Goal: Task Accomplishment & Management: Use online tool/utility

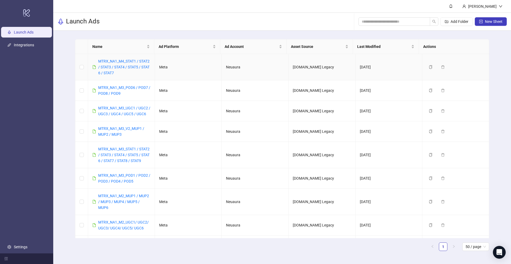
click at [120, 64] on div "MTRX_NA1_M4_STAT1 / STAT2 / STAT3 / STAT4 / STAT5 / STAT 6 / STAT7" at bounding box center [124, 67] width 52 height 18
click at [118, 68] on link "MTRX_NA1_M4_STAT1 / STAT2 / STAT3 / STAT4 / STAT5 / STAT 6 / STAT7" at bounding box center [123, 67] width 51 height 16
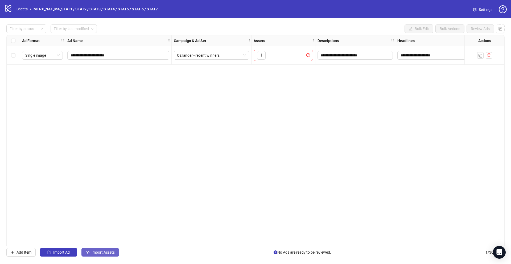
click at [99, 254] on span "Import Assets" at bounding box center [103, 252] width 23 height 4
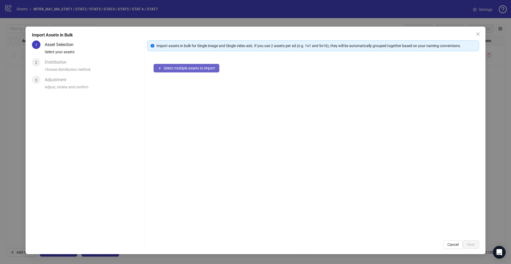
click at [182, 67] on span "Select multiple assets to import" at bounding box center [189, 68] width 51 height 4
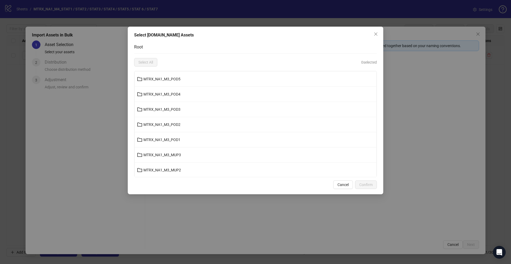
scroll to position [7, 0]
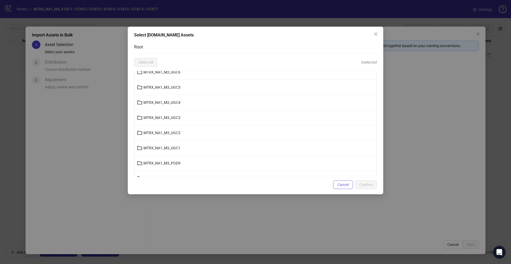
click at [340, 184] on span "Cancel" at bounding box center [343, 185] width 11 height 4
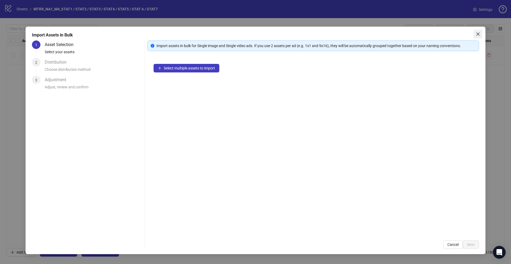
click at [480, 35] on icon "close" at bounding box center [478, 34] width 4 height 4
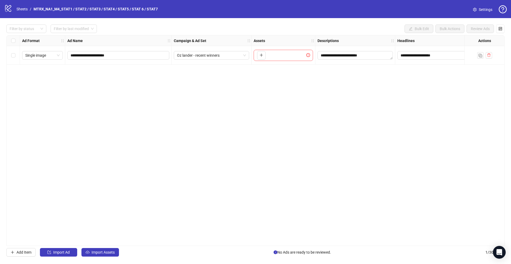
click at [483, 11] on span "Settings" at bounding box center [486, 10] width 14 height 6
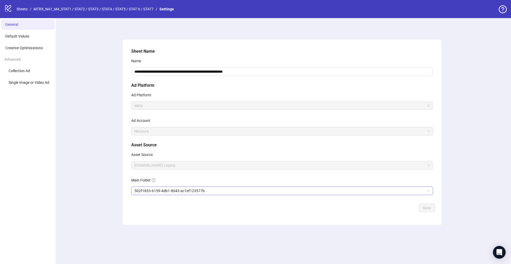
click at [203, 193] on span "502f1833-6159-4db1-8043-ac1ef123577b" at bounding box center [283, 191] width 296 height 8
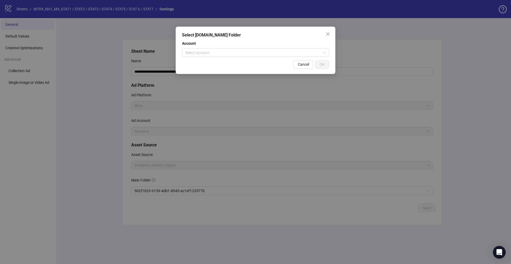
click at [291, 57] on div "Select Frame.io Folder Account Select account Cancel OK" at bounding box center [256, 50] width 160 height 47
click at [291, 50] on input "search" at bounding box center [253, 53] width 136 height 8
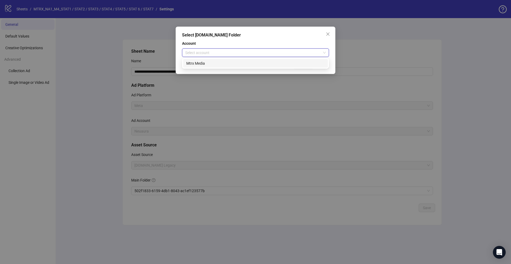
click at [227, 70] on div "Select Frame.io Folder Account Select account Cancel OK" at bounding box center [256, 50] width 160 height 47
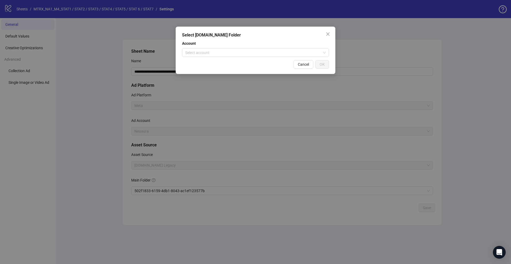
click at [226, 63] on div "Cancel OK" at bounding box center [255, 64] width 147 height 9
click at [231, 53] on input "search" at bounding box center [253, 53] width 136 height 8
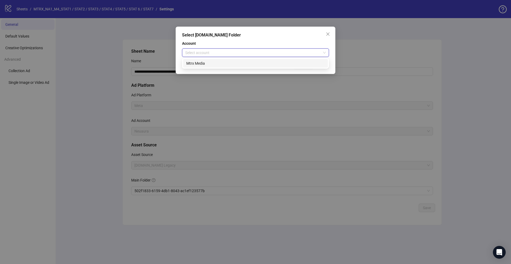
click at [221, 62] on div "Mtrx Media" at bounding box center [255, 63] width 139 height 6
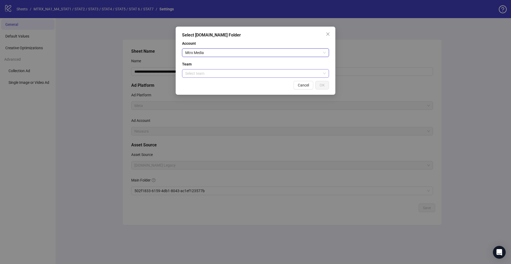
click at [220, 71] on input "search" at bounding box center [253, 74] width 136 height 8
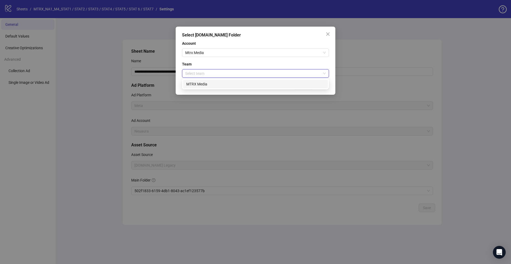
click at [224, 82] on div "MTRX Media" at bounding box center [255, 84] width 139 height 6
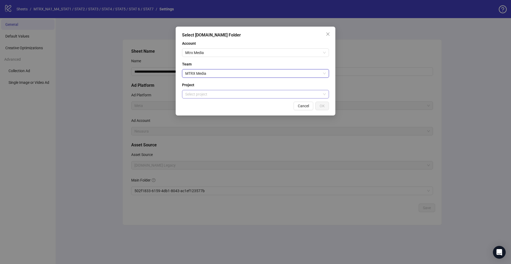
click at [214, 90] on input "search" at bounding box center [253, 94] width 136 height 8
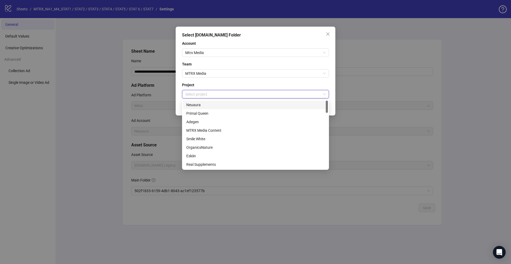
click at [214, 103] on div "Neuaura" at bounding box center [255, 105] width 139 height 6
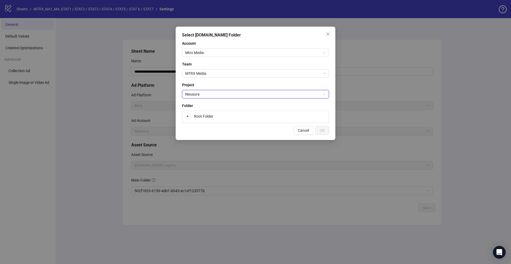
click at [228, 96] on span "Neuaura" at bounding box center [255, 94] width 141 height 8
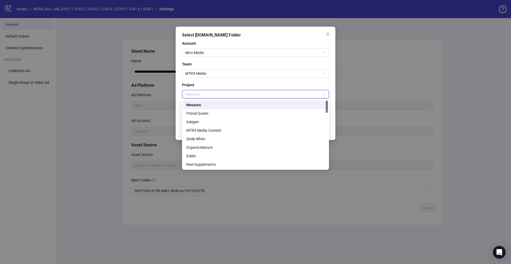
click at [210, 104] on div "Neuaura" at bounding box center [255, 105] width 139 height 6
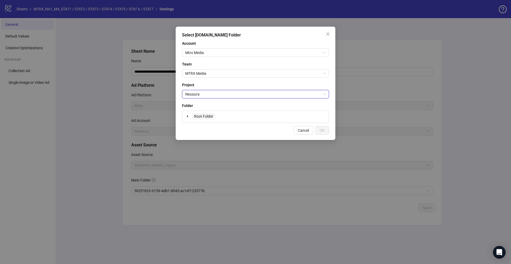
click at [210, 119] on span "Root Folder" at bounding box center [203, 116] width 23 height 6
click at [191, 117] on div "Root Folder" at bounding box center [200, 116] width 31 height 6
click at [187, 117] on icon "caret-down" at bounding box center [187, 117] width 1 height 2
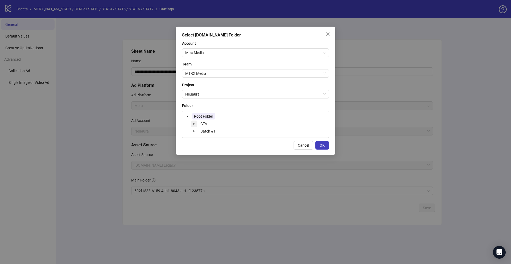
click at [196, 123] on span at bounding box center [194, 124] width 6 height 6
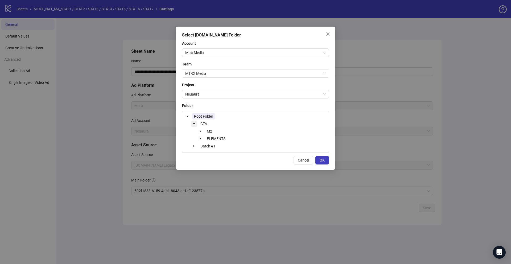
click at [196, 123] on span at bounding box center [194, 124] width 6 height 6
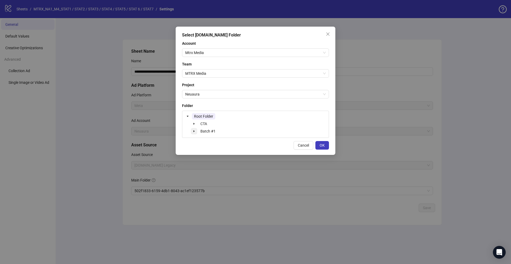
click at [193, 131] on icon "caret-down" at bounding box center [194, 131] width 3 height 3
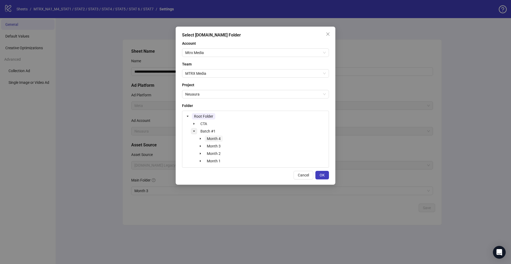
click at [213, 137] on span "Month 4" at bounding box center [214, 139] width 14 height 4
click at [322, 176] on span "OK" at bounding box center [322, 175] width 5 height 4
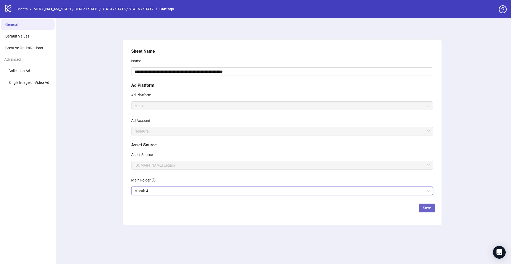
click at [427, 209] on span "Save" at bounding box center [427, 208] width 8 height 4
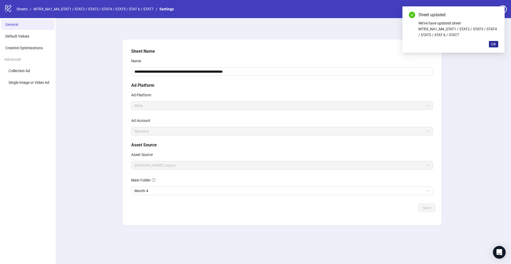
click at [493, 47] on button "OK" at bounding box center [493, 44] width 9 height 6
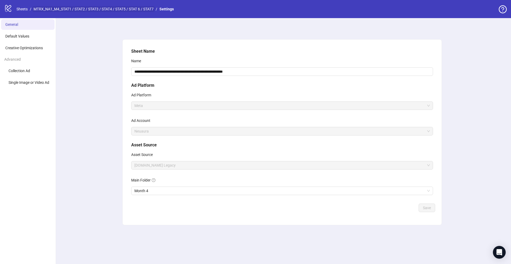
click at [94, 9] on link "MTRX_NA1_M4_STAT1 / STAT2 / STAT3 / STAT4 / STAT5 / STAT 6 / STAT7" at bounding box center [93, 9] width 122 height 6
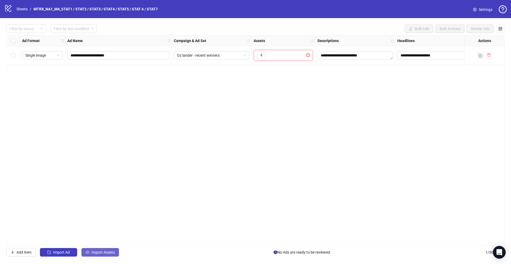
click at [88, 251] on icon "cloud-upload" at bounding box center [88, 253] width 4 height 4
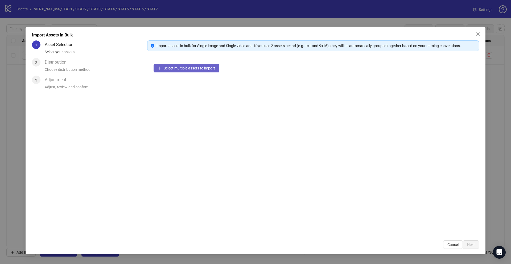
click at [215, 67] on span "Select multiple assets to import" at bounding box center [189, 68] width 51 height 4
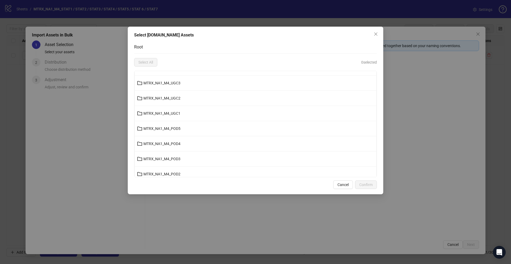
scroll to position [198, 0]
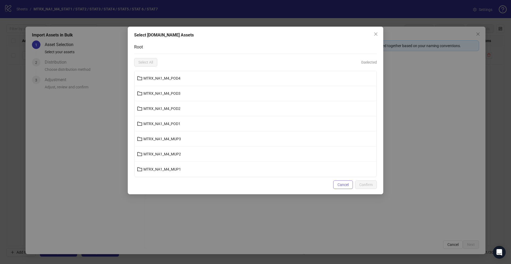
click at [344, 184] on span "Cancel" at bounding box center [343, 185] width 11 height 4
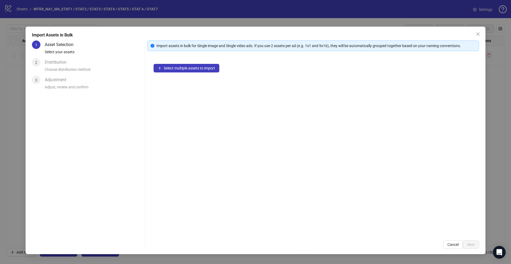
click at [509, 71] on div "Import Assets in Bulk 1 Asset Selection Select your assets 2 Distribution Choos…" at bounding box center [255, 132] width 511 height 264
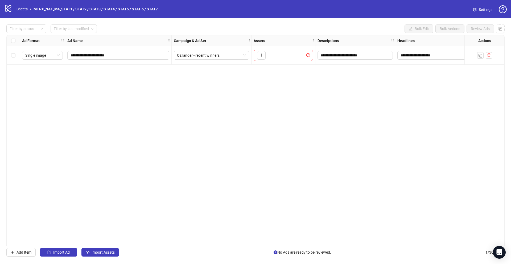
click at [474, 11] on icon "setting" at bounding box center [475, 10] width 4 height 4
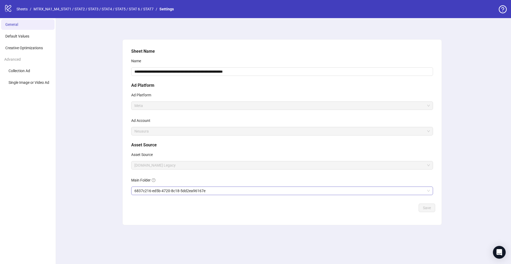
click at [238, 192] on span "6837c216-ed5b-4720-8c18-5dd2ea96167e" at bounding box center [283, 191] width 296 height 8
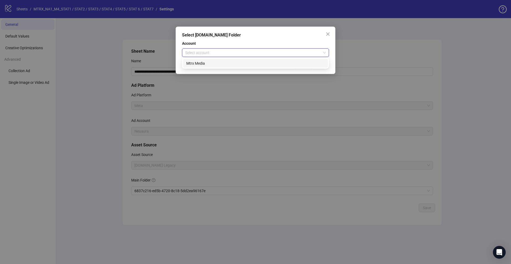
click at [254, 55] on input "search" at bounding box center [253, 53] width 136 height 8
click at [254, 64] on div "Mtrx Media" at bounding box center [255, 63] width 139 height 6
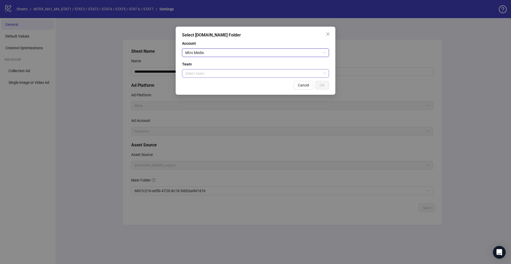
click at [248, 71] on input "search" at bounding box center [253, 74] width 136 height 8
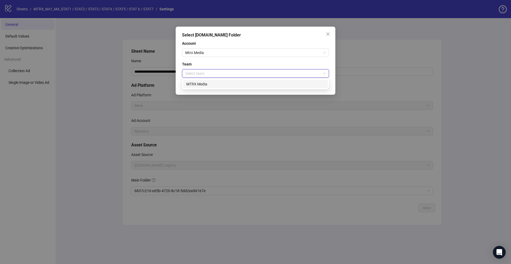
click at [243, 82] on div "MTRX Media" at bounding box center [255, 84] width 139 height 6
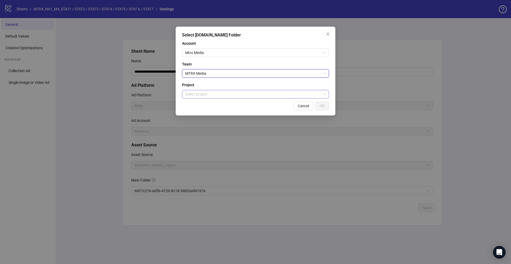
click at [240, 93] on input "search" at bounding box center [253, 94] width 136 height 8
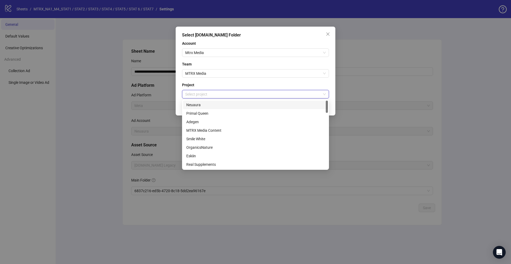
click at [229, 104] on div "Neuaura" at bounding box center [255, 105] width 139 height 6
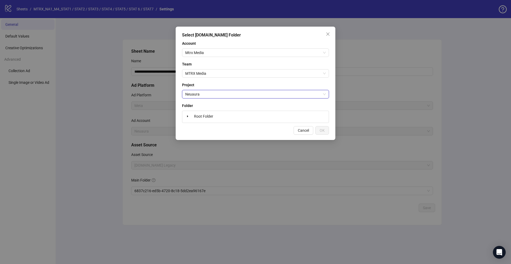
click at [266, 121] on div "Root Folder" at bounding box center [255, 117] width 147 height 12
click at [210, 112] on div "Root Folder" at bounding box center [255, 117] width 147 height 12
click at [208, 114] on span "Root Folder" at bounding box center [203, 116] width 19 height 4
click at [187, 116] on icon "caret-down" at bounding box center [187, 116] width 3 height 3
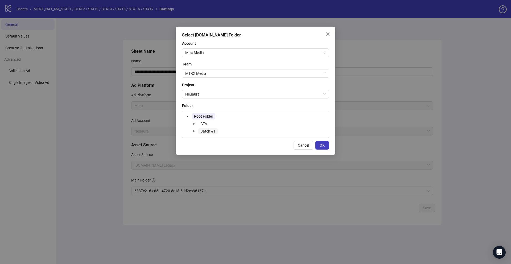
click at [209, 128] on span "Batch #1" at bounding box center [207, 131] width 19 height 6
click at [192, 130] on span at bounding box center [194, 131] width 6 height 6
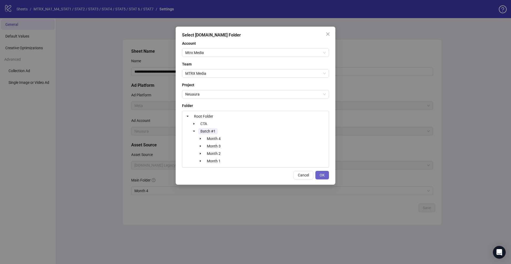
click at [323, 174] on span "OK" at bounding box center [322, 175] width 5 height 4
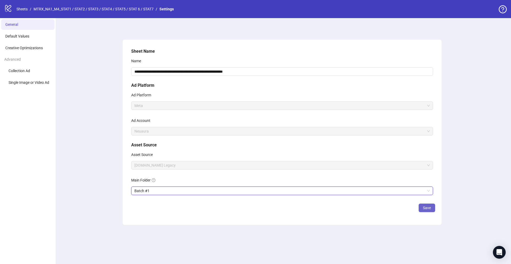
click at [428, 207] on span "Save" at bounding box center [427, 208] width 8 height 4
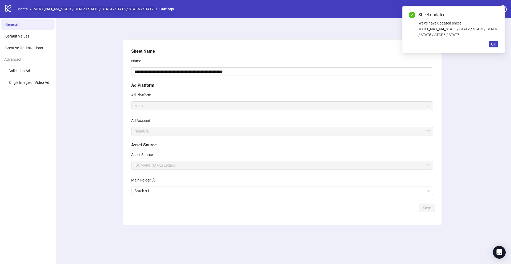
click at [83, 12] on link "MTRX_NA1_M4_STAT1 / STAT2 / STAT3 / STAT4 / STAT5 / STAT 6 / STAT7" at bounding box center [93, 9] width 122 height 6
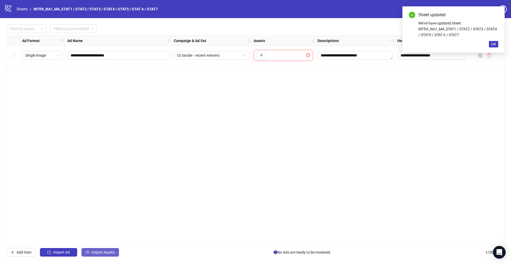
click at [101, 252] on span "Import Assets" at bounding box center [103, 252] width 23 height 4
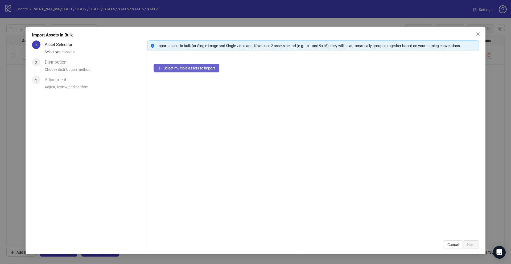
click at [159, 71] on button "Select multiple assets to import" at bounding box center [187, 68] width 66 height 9
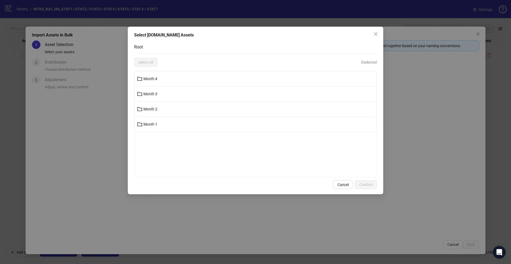
click at [175, 83] on li "Month 4" at bounding box center [256, 78] width 242 height 15
click at [147, 77] on span "Month 4" at bounding box center [151, 79] width 14 height 4
click at [146, 79] on span "Statics" at bounding box center [149, 79] width 11 height 4
click at [156, 169] on button "STAT1" at bounding box center [256, 169] width 242 height 9
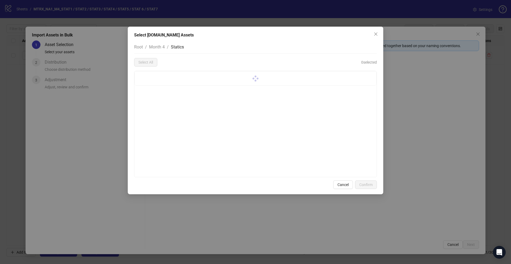
scroll to position [0, 0]
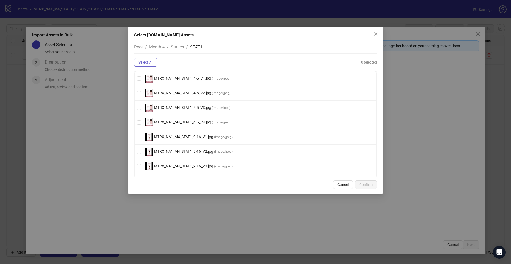
click at [146, 63] on span "Select All" at bounding box center [146, 62] width 15 height 4
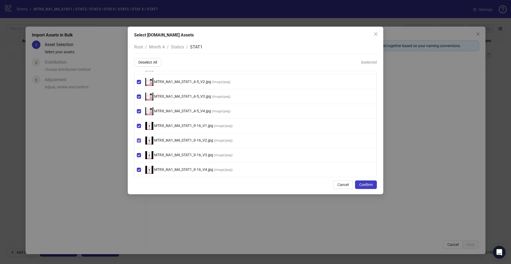
scroll to position [11, 0]
click at [364, 184] on span "Confirm" at bounding box center [366, 185] width 13 height 4
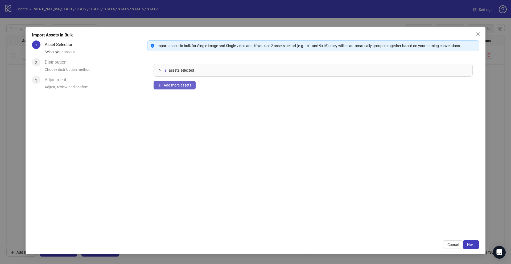
click at [189, 83] on span "Add more assets" at bounding box center [178, 85] width 28 height 4
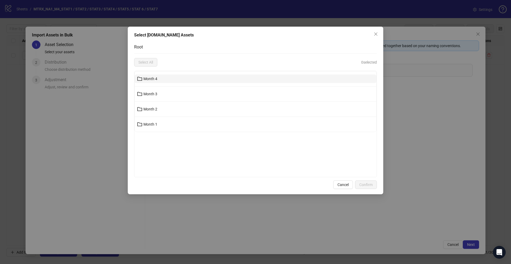
click at [155, 78] on span "Month 4" at bounding box center [151, 79] width 14 height 4
click at [146, 79] on span "Statics" at bounding box center [149, 79] width 11 height 4
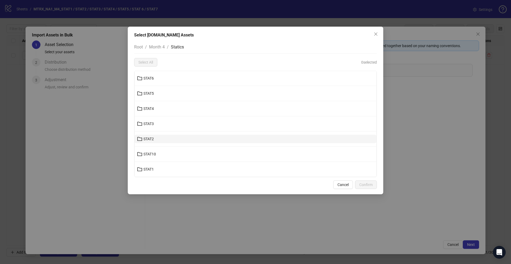
click at [162, 140] on button "STAT2" at bounding box center [256, 139] width 242 height 9
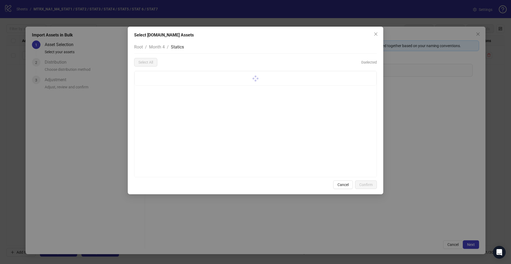
scroll to position [0, 0]
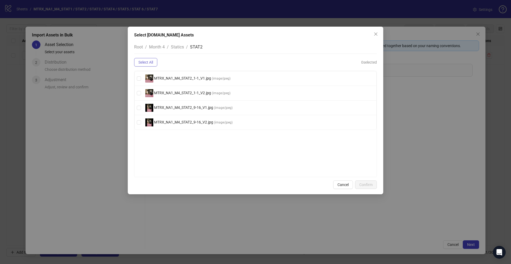
click at [146, 62] on span "Select All" at bounding box center [146, 62] width 15 height 4
click at [370, 186] on span "Confirm" at bounding box center [366, 185] width 13 height 4
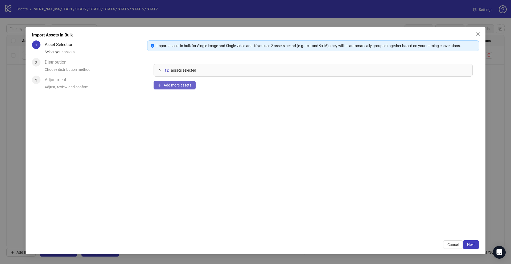
click at [184, 86] on span "Add more assets" at bounding box center [178, 85] width 28 height 4
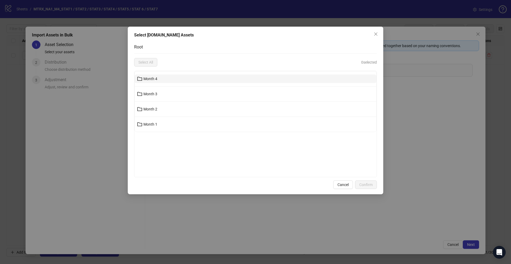
click at [148, 81] on button "Month 4" at bounding box center [256, 79] width 242 height 9
click at [150, 78] on span "Statics" at bounding box center [149, 79] width 11 height 4
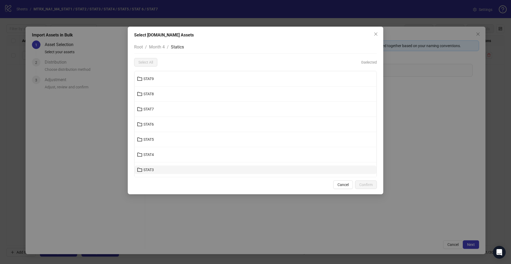
click at [141, 168] on icon "folder" at bounding box center [139, 169] width 5 height 5
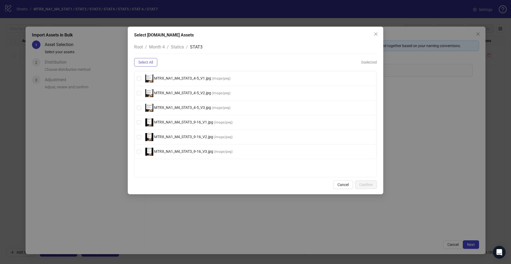
click at [145, 64] on span "Select All" at bounding box center [146, 62] width 15 height 4
click at [352, 183] on button "Cancel" at bounding box center [344, 185] width 20 height 9
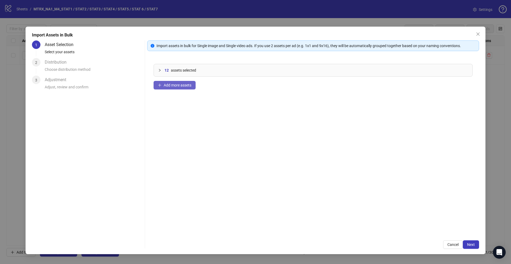
click at [167, 86] on span "Add more assets" at bounding box center [178, 85] width 28 height 4
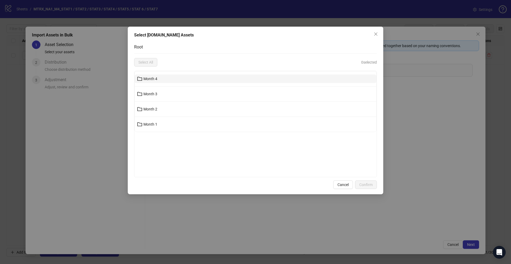
click at [148, 77] on span "Month 4" at bounding box center [151, 79] width 14 height 4
click at [146, 79] on span "Statics" at bounding box center [149, 79] width 11 height 4
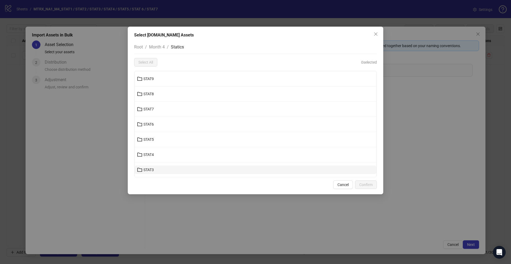
click at [150, 169] on span "STAT3" at bounding box center [149, 170] width 10 height 4
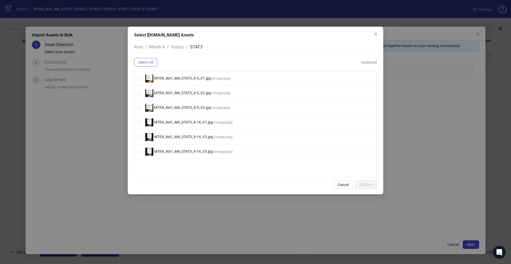
click at [144, 60] on span "Select All" at bounding box center [146, 62] width 15 height 4
click at [363, 184] on span "Confirm" at bounding box center [366, 185] width 13 height 4
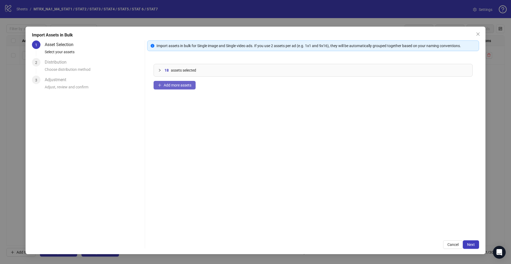
click at [185, 86] on span "Add more assets" at bounding box center [178, 85] width 28 height 4
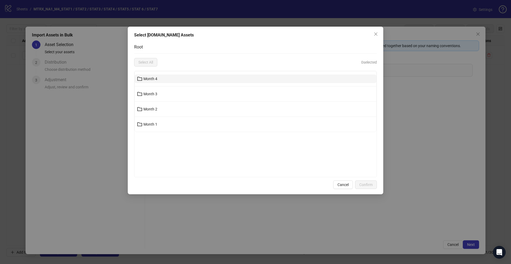
click at [153, 81] on span "Month 4" at bounding box center [151, 79] width 14 height 4
click at [150, 78] on span "Statics" at bounding box center [149, 79] width 11 height 4
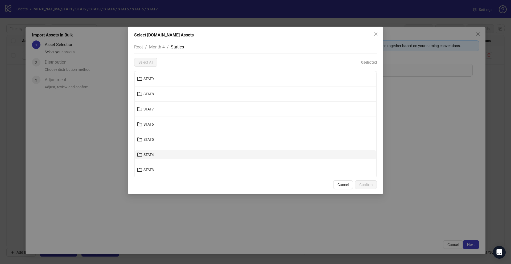
click at [142, 151] on button "STAT4" at bounding box center [256, 155] width 242 height 9
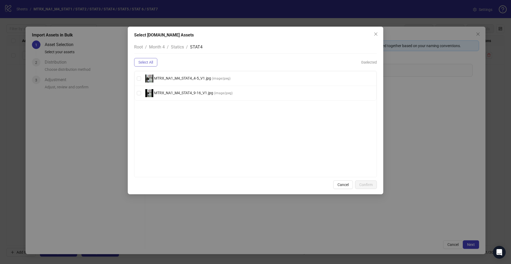
click at [143, 66] on button "Select All" at bounding box center [145, 62] width 23 height 9
click at [365, 187] on button "Confirm" at bounding box center [366, 185] width 22 height 9
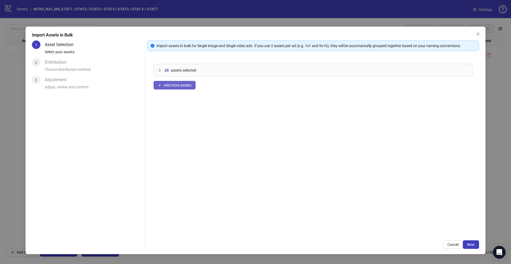
click at [187, 89] on div "20 assets selected Add more assets" at bounding box center [313, 146] width 332 height 177
click at [187, 86] on span "Add more assets" at bounding box center [178, 85] width 28 height 4
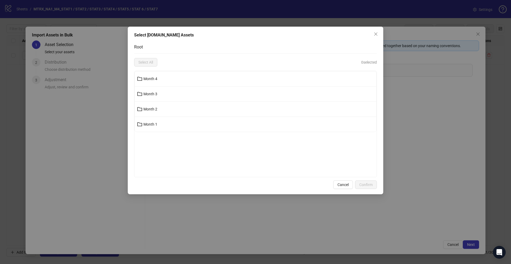
click at [147, 84] on li "Month 4" at bounding box center [256, 78] width 242 height 15
click at [149, 79] on span "Month 4" at bounding box center [151, 79] width 14 height 4
click at [147, 77] on span "Statics" at bounding box center [149, 79] width 11 height 4
click at [153, 138] on span "STAT5" at bounding box center [149, 139] width 10 height 4
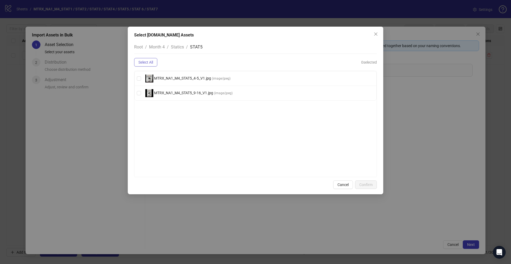
click at [147, 64] on span "Select All" at bounding box center [146, 62] width 15 height 4
click at [358, 181] on button "Confirm" at bounding box center [366, 185] width 22 height 9
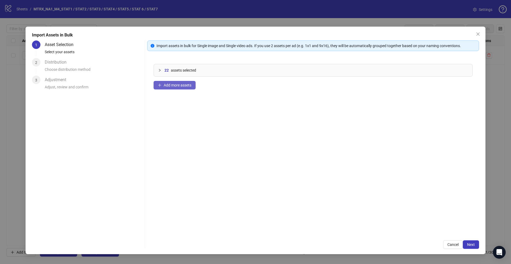
click at [180, 82] on button "Add more assets" at bounding box center [175, 85] width 42 height 9
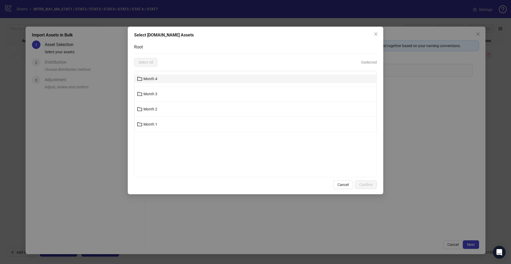
click at [149, 81] on button "Month 4" at bounding box center [256, 79] width 242 height 9
click at [150, 78] on span "Statics" at bounding box center [149, 79] width 11 height 4
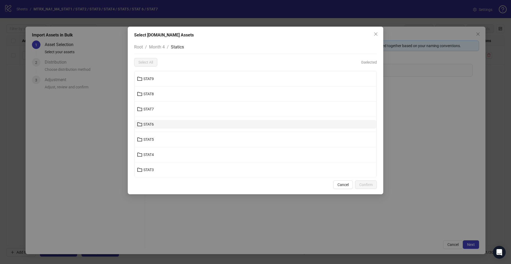
click at [147, 121] on button "STAT6" at bounding box center [256, 124] width 242 height 9
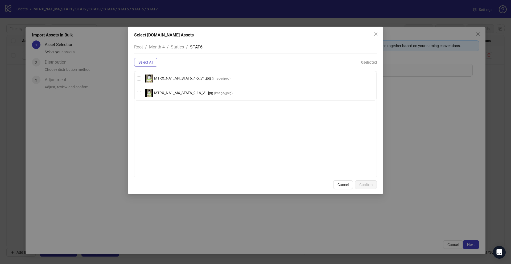
click at [157, 63] on button "Select All" at bounding box center [145, 62] width 23 height 9
click at [370, 185] on span "Confirm" at bounding box center [366, 185] width 13 height 4
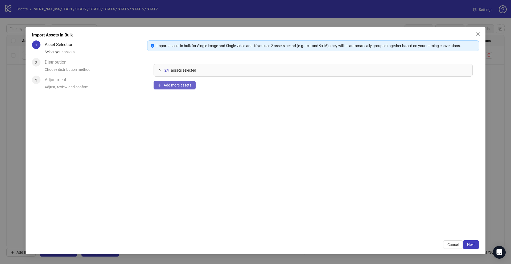
click at [173, 85] on span "Add more assets" at bounding box center [178, 85] width 28 height 4
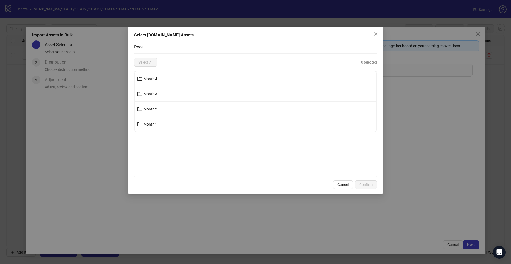
click at [144, 73] on li "Month 4" at bounding box center [256, 78] width 242 height 15
click at [146, 79] on span "Month 4" at bounding box center [151, 79] width 14 height 4
click at [153, 78] on span "Statics" at bounding box center [149, 79] width 11 height 4
click at [153, 108] on span "STAT7" at bounding box center [149, 109] width 10 height 4
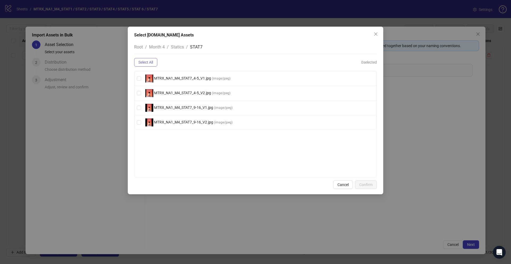
click at [147, 63] on span "Select All" at bounding box center [146, 62] width 15 height 4
click at [359, 184] on button "Confirm" at bounding box center [366, 185] width 22 height 9
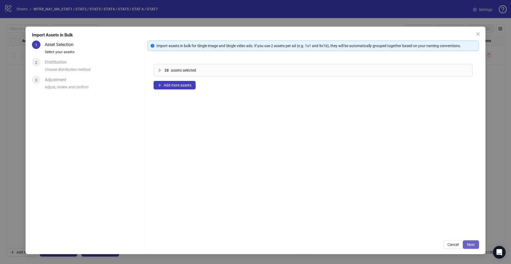
click at [471, 243] on span "Next" at bounding box center [472, 245] width 8 height 4
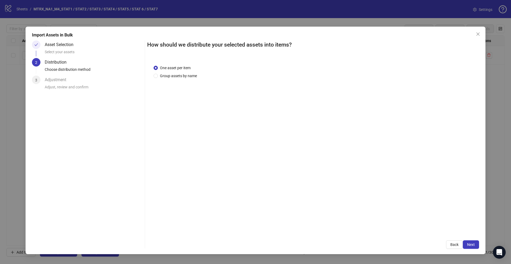
click at [159, 71] on div "One asset per item Group assets by name" at bounding box center [177, 72] width 46 height 14
click at [159, 74] on span "Group assets by name" at bounding box center [178, 76] width 41 height 6
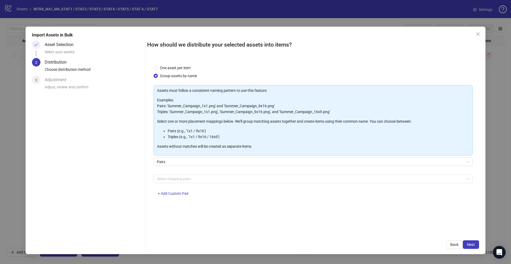
click at [196, 173] on div "Assets must follow a consistent naming pattern to use this feature. Examples: P…" at bounding box center [313, 143] width 319 height 117
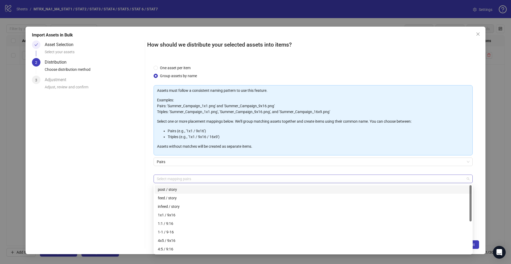
click at [192, 177] on div at bounding box center [311, 178] width 312 height 7
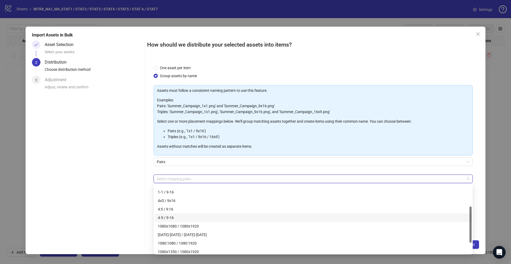
click at [182, 217] on div "4-5 / 9-16" at bounding box center [313, 218] width 311 height 6
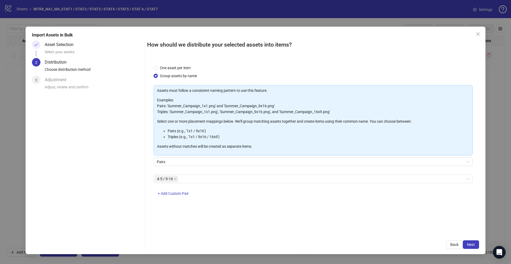
click at [291, 149] on div "Assets must follow a consistent naming pattern to use this feature. Examples: P…" at bounding box center [313, 121] width 312 height 66
click at [472, 245] on span "Next" at bounding box center [472, 245] width 8 height 4
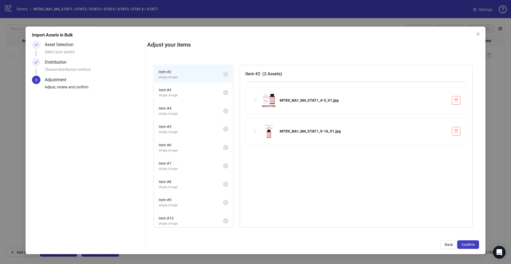
scroll to position [131, 0]
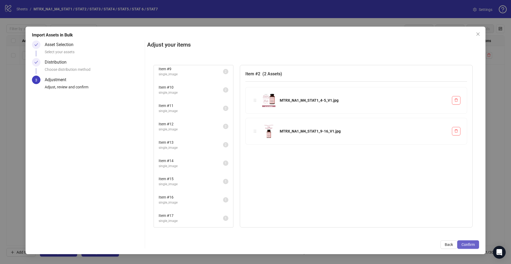
click at [464, 244] on span "Confirm" at bounding box center [468, 245] width 13 height 4
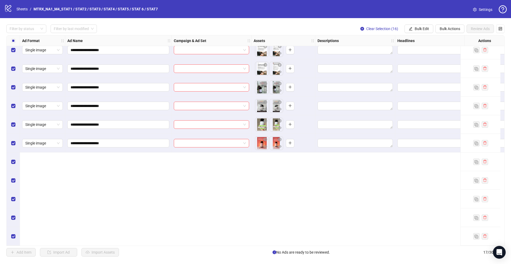
scroll to position [0, 0]
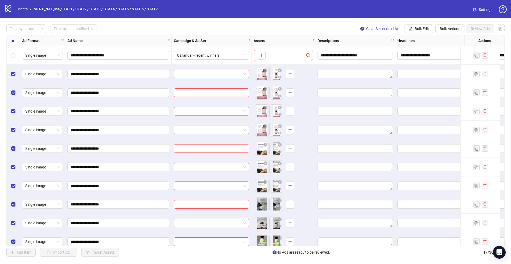
click at [16, 38] on div "Select all rows" at bounding box center [13, 40] width 13 height 11
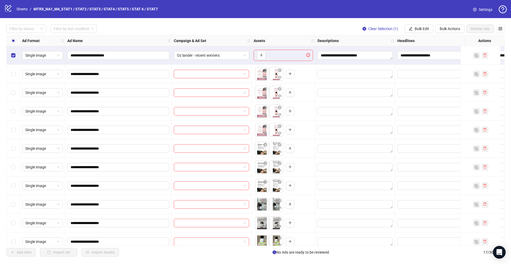
click at [194, 159] on div at bounding box center [212, 167] width 80 height 19
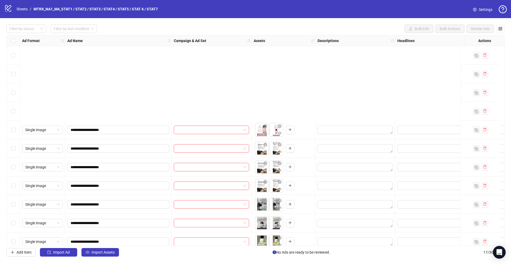
scroll to position [119, 0]
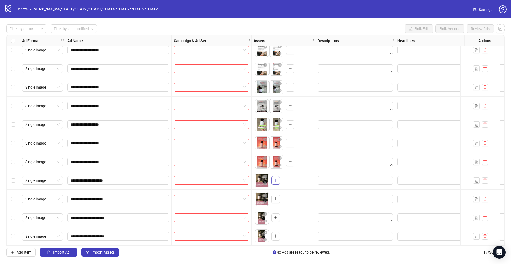
click at [276, 179] on icon "plus" at bounding box center [276, 180] width 0 height 3
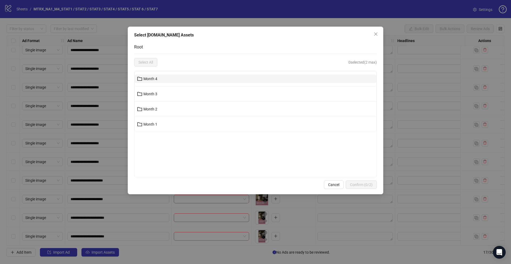
click at [150, 80] on span "Month 4" at bounding box center [151, 79] width 14 height 4
click at [141, 82] on button "Statics" at bounding box center [256, 79] width 242 height 9
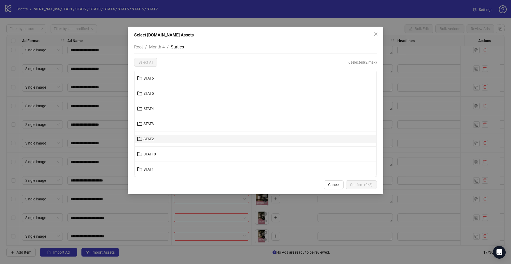
click at [151, 140] on span "STAT2" at bounding box center [149, 139] width 10 height 4
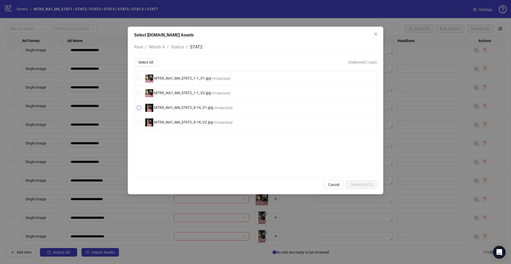
click at [188, 107] on span "MTRX_NA1_M4_STAT2_9-16_V1.jpg" at bounding box center [183, 107] width 61 height 4
click at [378, 33] on span "Close" at bounding box center [376, 34] width 9 height 4
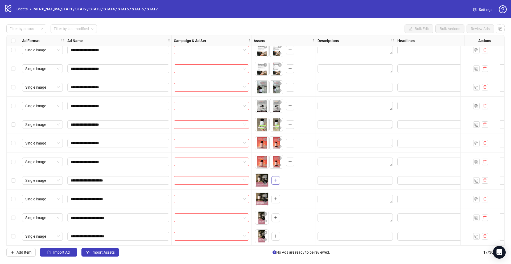
click at [278, 179] on button "button" at bounding box center [276, 180] width 9 height 9
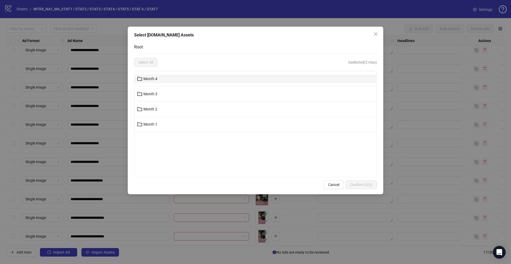
click at [155, 80] on span "Month 4" at bounding box center [151, 79] width 14 height 4
click at [155, 80] on span "Statics" at bounding box center [149, 79] width 11 height 4
click at [153, 165] on button "STAT1" at bounding box center [256, 169] width 242 height 9
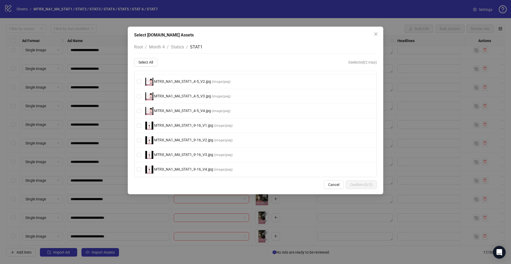
click at [180, 48] on span "Statics" at bounding box center [177, 46] width 13 height 5
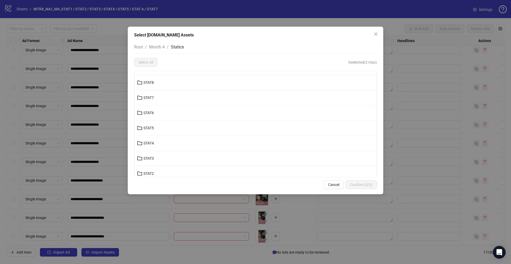
scroll to position [46, 0]
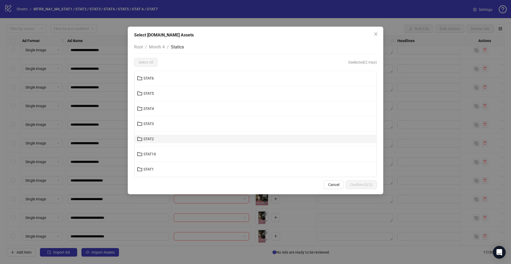
click at [155, 138] on button "STAT2" at bounding box center [256, 139] width 242 height 9
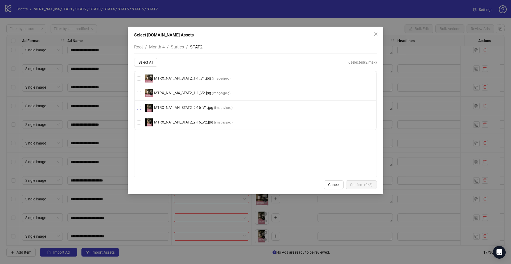
click at [203, 110] on span "MTRX_NA1_M4_STAT2_9-16_V1.jpg ( image/jpeg )" at bounding box center [189, 108] width 92 height 8
drag, startPoint x: 374, startPoint y: 189, endPoint x: 369, endPoint y: 181, distance: 9.2
click at [373, 188] on button "Confirm (1/2)" at bounding box center [361, 185] width 31 height 9
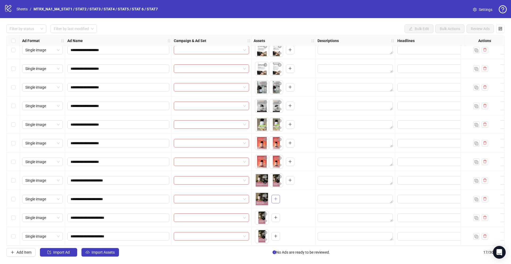
click at [278, 198] on button "button" at bounding box center [276, 199] width 9 height 9
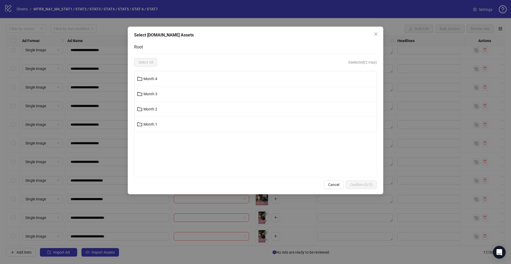
click at [161, 84] on li "Month 4" at bounding box center [256, 78] width 242 height 15
click at [151, 76] on button "Month 4" at bounding box center [256, 79] width 242 height 9
click at [149, 80] on span "Statics" at bounding box center [149, 79] width 11 height 4
click at [153, 139] on span "STAT2" at bounding box center [149, 139] width 10 height 4
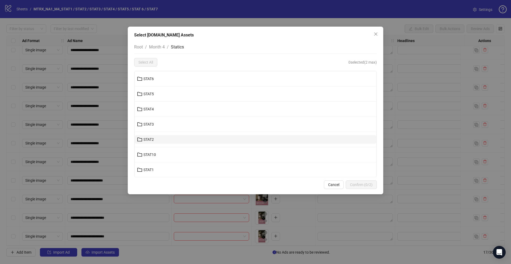
scroll to position [0, 0]
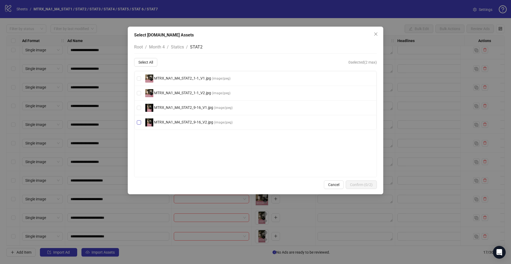
click at [221, 123] on span "( image/jpeg )" at bounding box center [223, 123] width 19 height 4
click at [358, 188] on button "Confirm (1/2)" at bounding box center [361, 185] width 31 height 9
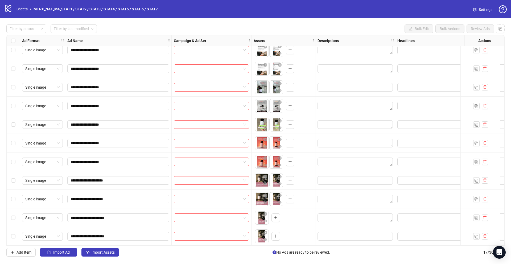
click at [16, 214] on div "Select row 16" at bounding box center [13, 218] width 13 height 19
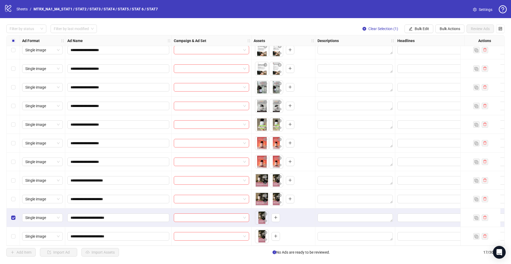
click at [17, 214] on div "Select row 16" at bounding box center [13, 218] width 13 height 19
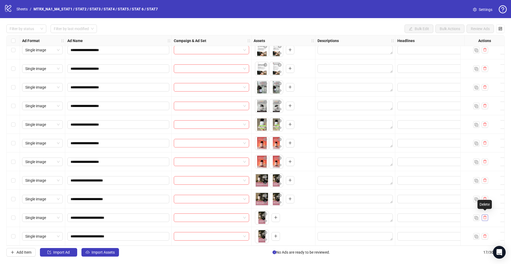
click at [484, 216] on icon "delete" at bounding box center [485, 217] width 3 height 3
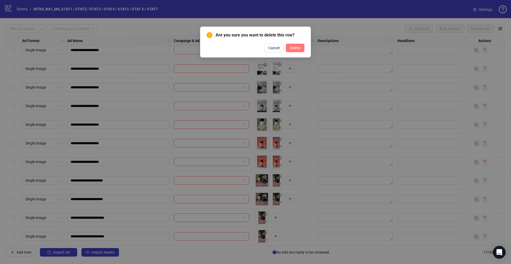
click at [289, 46] on button "Delete" at bounding box center [295, 48] width 19 height 9
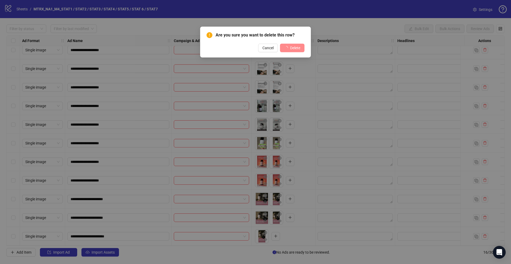
scroll to position [101, 0]
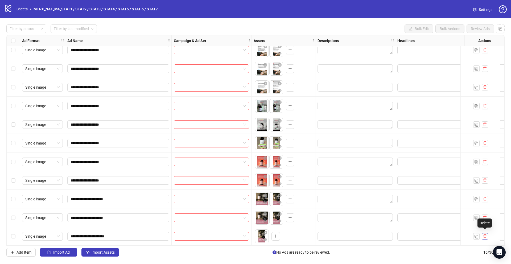
click at [485, 234] on icon "delete" at bounding box center [485, 236] width 4 height 4
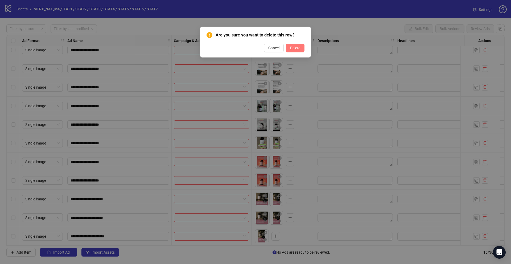
click at [291, 49] on span "Delete" at bounding box center [295, 48] width 10 height 4
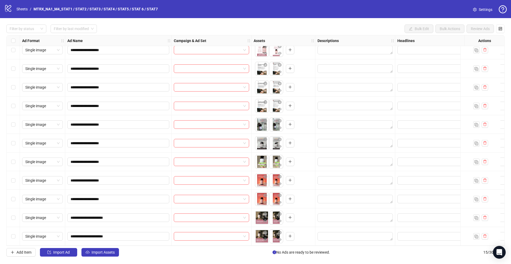
scroll to position [0, 0]
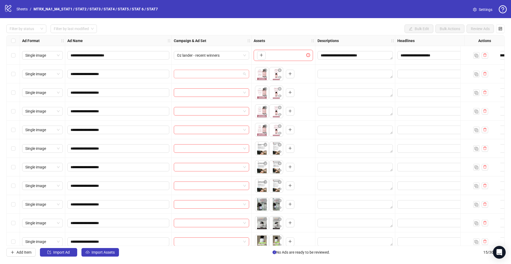
click at [244, 75] on span at bounding box center [211, 74] width 69 height 8
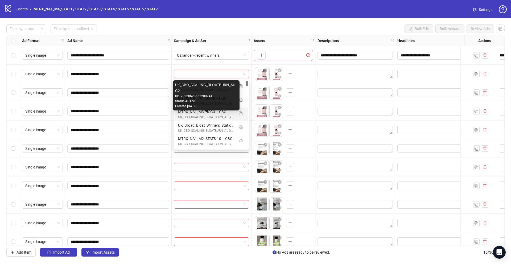
scroll to position [152, 0]
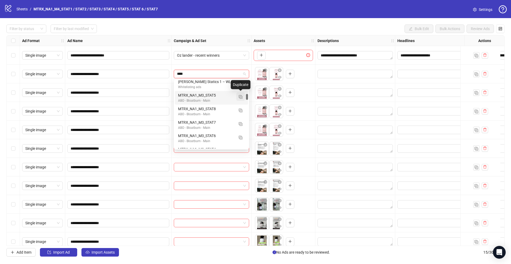
click at [243, 97] on button "button" at bounding box center [241, 96] width 9 height 9
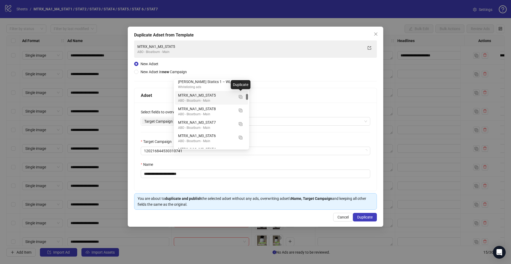
type input "****"
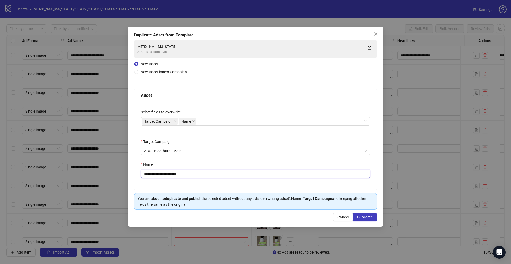
drag, startPoint x: 202, startPoint y: 175, endPoint x: 194, endPoint y: 173, distance: 7.4
click at [194, 173] on input "**********" at bounding box center [256, 174] width 230 height 9
drag, startPoint x: 198, startPoint y: 175, endPoint x: 170, endPoint y: 175, distance: 27.4
click at [169, 174] on input "**********" at bounding box center [256, 174] width 230 height 9
click at [185, 176] on input "**********" at bounding box center [256, 174] width 230 height 9
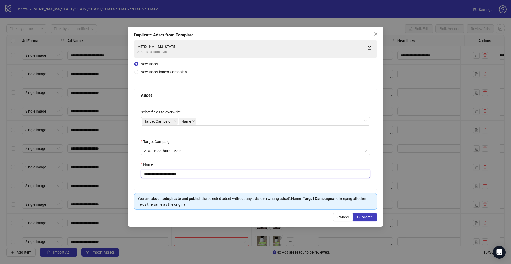
click at [169, 173] on input "**********" at bounding box center [256, 174] width 230 height 9
click at [181, 173] on input "**********" at bounding box center [256, 174] width 230 height 9
click at [182, 173] on input "**********" at bounding box center [256, 174] width 230 height 9
drag, startPoint x: 217, startPoint y: 175, endPoint x: 181, endPoint y: 174, distance: 35.5
click at [181, 174] on input "**********" at bounding box center [256, 174] width 230 height 9
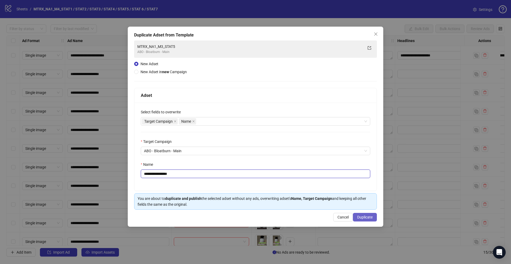
type input "**********"
click at [365, 217] on span "Duplicate" at bounding box center [364, 217] width 15 height 4
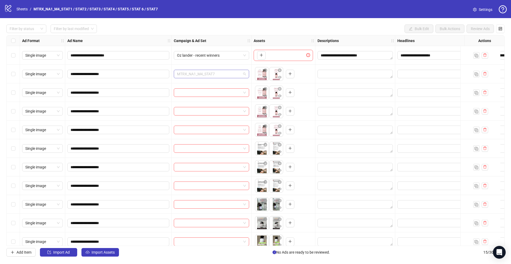
click at [232, 74] on span "MTRX_NA1_M4_STAT7" at bounding box center [211, 74] width 69 height 8
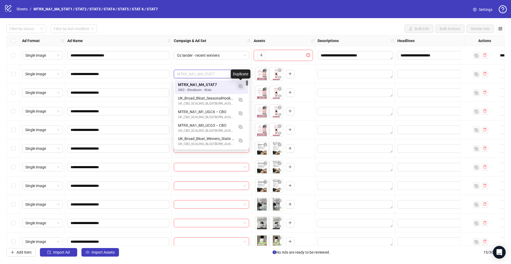
click at [243, 86] on button "button" at bounding box center [241, 86] width 9 height 9
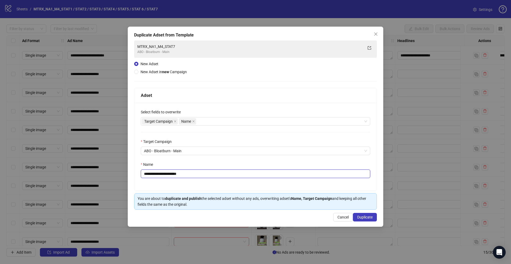
click at [190, 172] on input "**********" at bounding box center [256, 174] width 230 height 9
drag, startPoint x: 181, startPoint y: 174, endPoint x: 235, endPoint y: 177, distance: 54.2
click at [235, 177] on input "**********" at bounding box center [256, 174] width 230 height 9
type input "**********"
click at [362, 217] on span "Duplicate" at bounding box center [364, 217] width 15 height 4
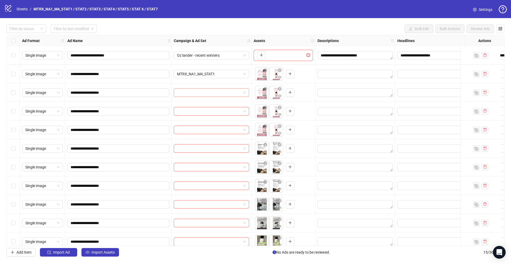
click at [234, 95] on input "search" at bounding box center [209, 93] width 64 height 8
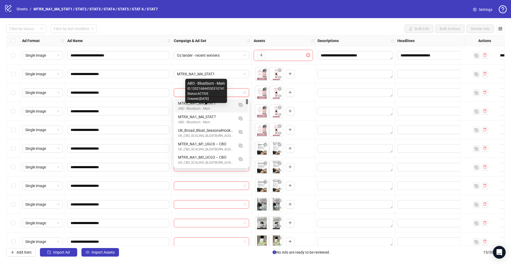
click at [226, 108] on div "ABO - Bloatburn - Main" at bounding box center [206, 108] width 56 height 5
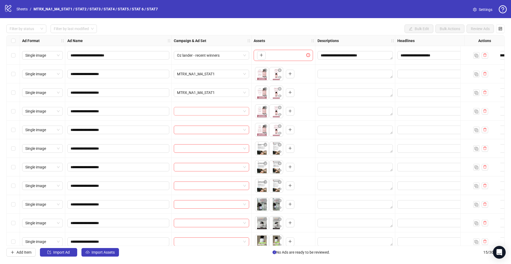
click at [224, 114] on input "search" at bounding box center [209, 111] width 64 height 8
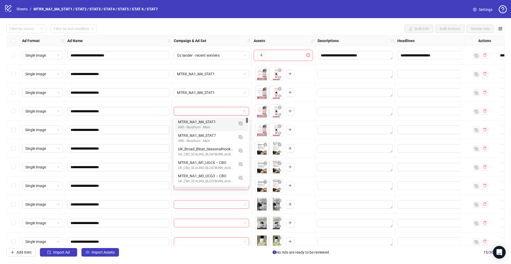
click at [218, 130] on div "MTRX_NA1_M4_STAT1 ABO - Bloatburn - Main" at bounding box center [211, 125] width 73 height 14
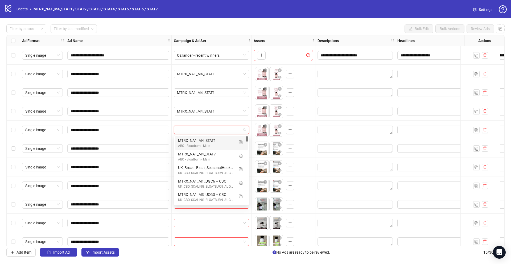
click at [223, 131] on input "search" at bounding box center [209, 130] width 64 height 8
click at [220, 141] on div "MTRX_NA1_M4_STAT1" at bounding box center [206, 141] width 56 height 6
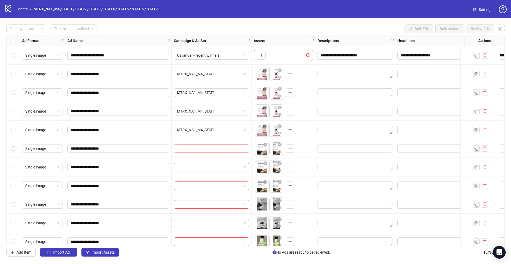
click at [219, 145] on input "search" at bounding box center [209, 149] width 64 height 8
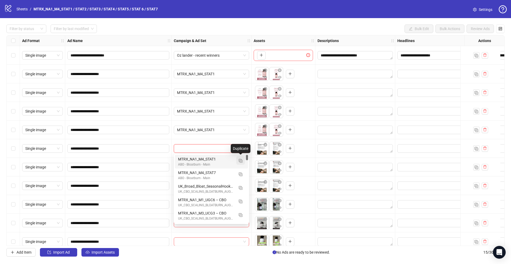
click at [239, 161] on img "button" at bounding box center [241, 161] width 4 height 4
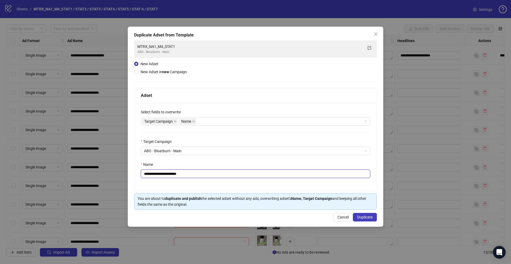
drag, startPoint x: 181, startPoint y: 174, endPoint x: 232, endPoint y: 178, distance: 51.1
click at [232, 178] on div "**********" at bounding box center [256, 147] width 242 height 88
type input "**********"
click at [375, 217] on button "Duplicate" at bounding box center [365, 217] width 24 height 9
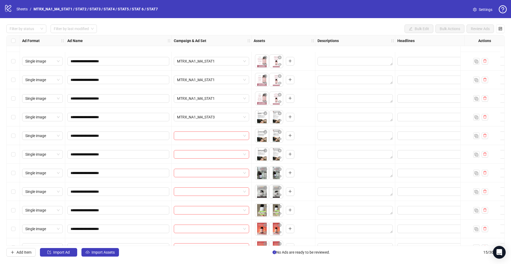
scroll to position [82, 0]
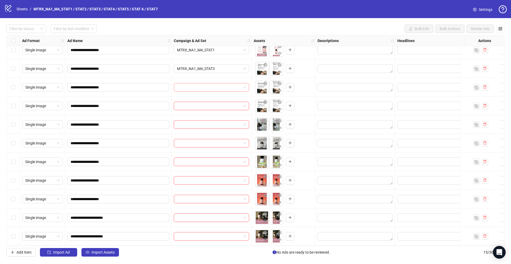
click at [241, 85] on span at bounding box center [211, 87] width 69 height 8
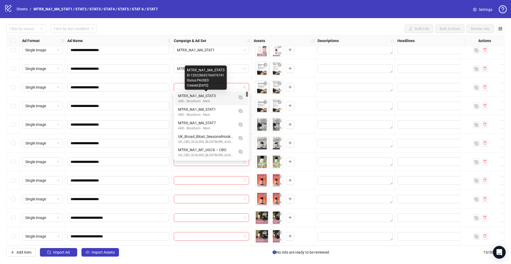
click at [222, 97] on div "MTRX_NA1_M4_STAT3" at bounding box center [206, 96] width 56 height 6
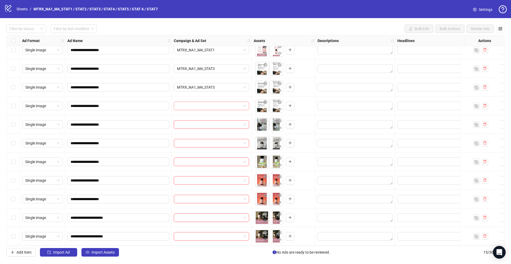
click at [221, 103] on input "search" at bounding box center [209, 106] width 64 height 8
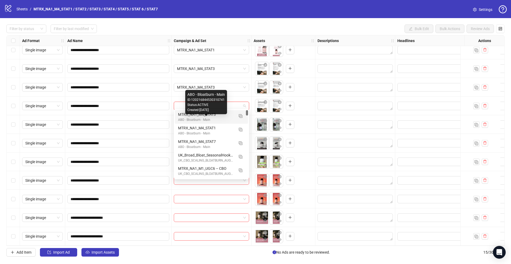
click at [212, 118] on div "ABO - Bloatburn - Main" at bounding box center [206, 119] width 56 height 5
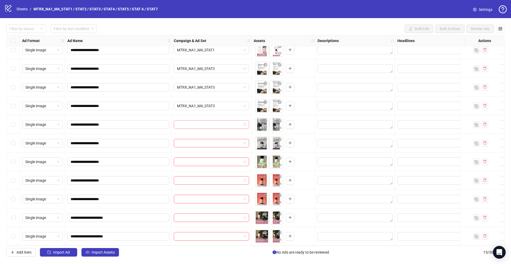
click at [208, 121] on input "search" at bounding box center [209, 125] width 64 height 8
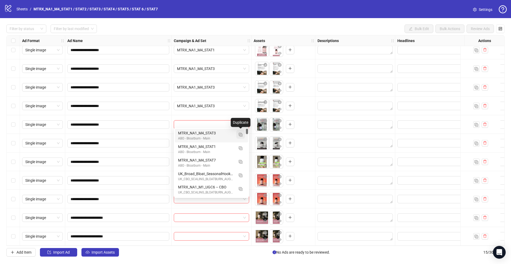
click at [240, 135] on img "button" at bounding box center [241, 135] width 4 height 4
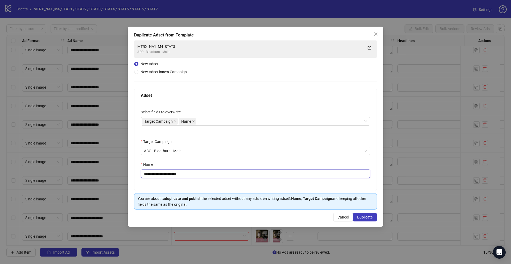
drag, startPoint x: 181, startPoint y: 172, endPoint x: 219, endPoint y: 171, distance: 38.4
click at [219, 171] on input "**********" at bounding box center [256, 174] width 230 height 9
type input "**********"
click at [367, 217] on span "Duplicate" at bounding box center [364, 217] width 15 height 4
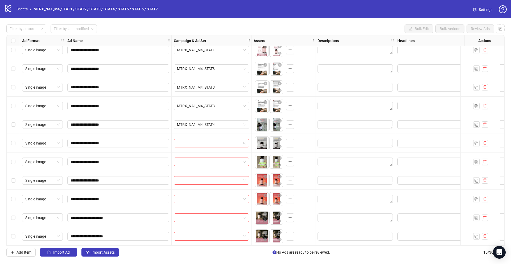
click at [242, 141] on span at bounding box center [211, 143] width 69 height 8
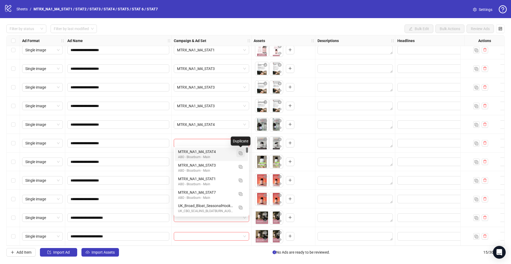
click at [241, 155] on img "button" at bounding box center [241, 154] width 4 height 4
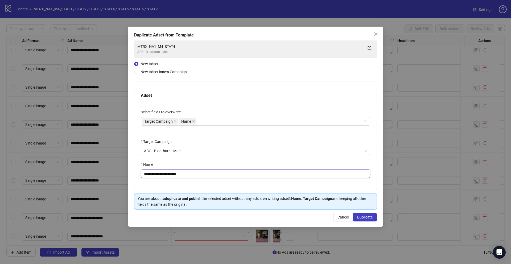
drag, startPoint x: 181, startPoint y: 174, endPoint x: 228, endPoint y: 177, distance: 47.5
click at [228, 177] on input "**********" at bounding box center [256, 174] width 230 height 9
type input "**********"
click at [370, 214] on button "Duplicate" at bounding box center [365, 217] width 24 height 9
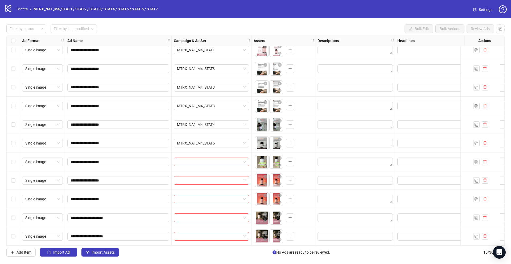
click at [244, 161] on span at bounding box center [211, 162] width 69 height 8
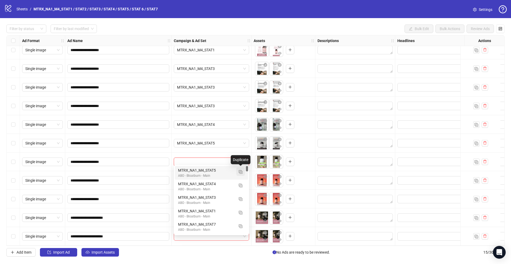
click at [241, 170] on img "button" at bounding box center [241, 172] width 4 height 4
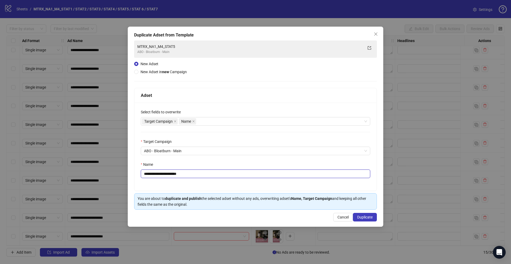
drag, startPoint x: 181, startPoint y: 175, endPoint x: 221, endPoint y: 180, distance: 40.2
click at [221, 180] on div "**********" at bounding box center [256, 147] width 242 height 88
type input "**********"
click at [369, 221] on button "Duplicate" at bounding box center [365, 217] width 24 height 9
click at [369, 219] on span "Duplicate" at bounding box center [364, 217] width 15 height 4
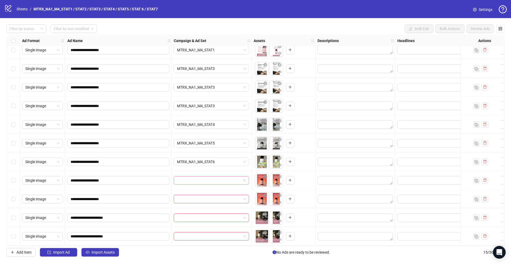
click at [227, 182] on input "search" at bounding box center [209, 181] width 64 height 8
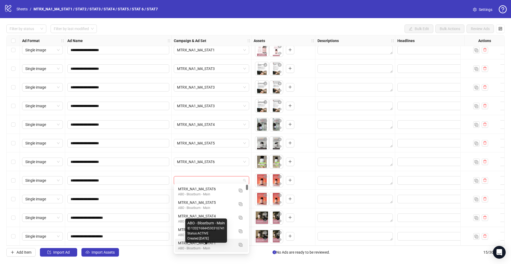
scroll to position [9, 0]
click at [220, 248] on div "MTRX_NA1_M4_STAT7" at bounding box center [206, 248] width 56 height 6
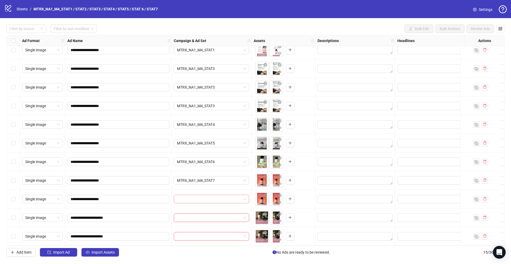
click at [222, 197] on input "search" at bounding box center [209, 199] width 64 height 8
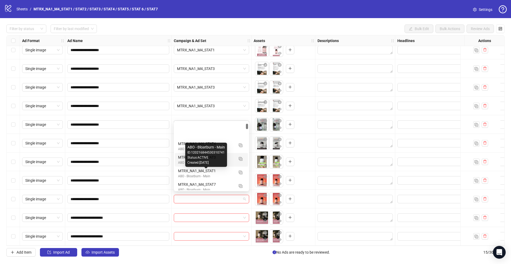
scroll to position [35, 0]
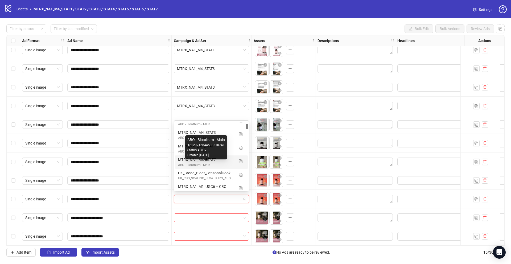
click at [202, 160] on div "MTRX_NA1_M4_STAT7" at bounding box center [206, 160] width 56 height 6
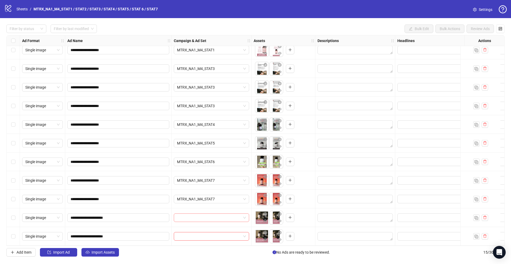
click at [214, 215] on input "search" at bounding box center [209, 218] width 64 height 8
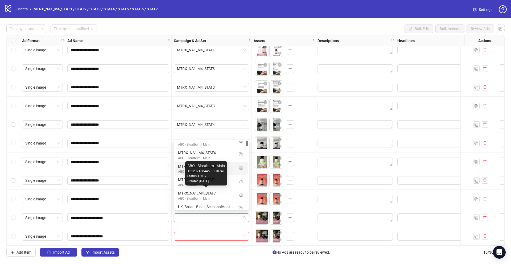
scroll to position [0, 0]
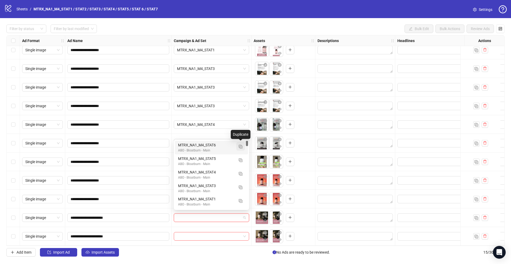
click at [242, 146] on img "button" at bounding box center [241, 147] width 4 height 4
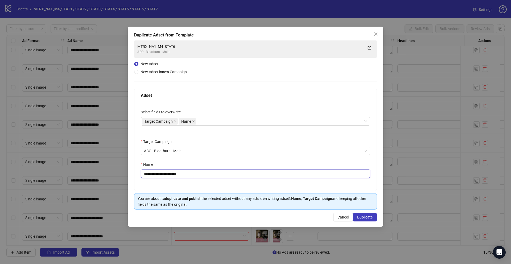
drag, startPoint x: 181, startPoint y: 174, endPoint x: 217, endPoint y: 177, distance: 36.3
click at [217, 177] on input "**********" at bounding box center [256, 174] width 230 height 9
type input "**********"
click at [363, 217] on span "Duplicate" at bounding box center [364, 217] width 15 height 4
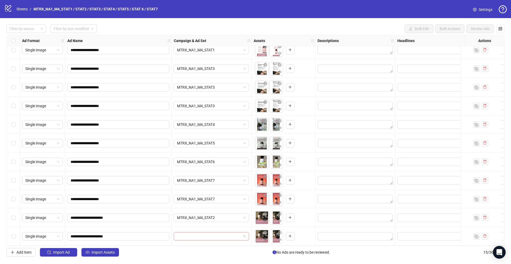
click at [232, 238] on div at bounding box center [211, 236] width 75 height 9
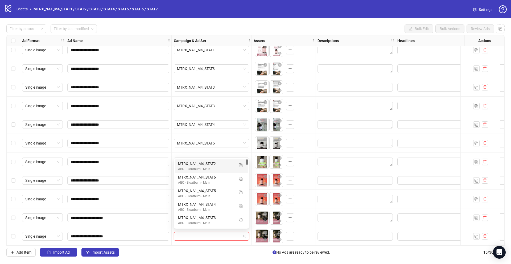
click at [222, 158] on div "120228692808140741 120228692799650741 MTRX_NA1_M4_STAT2 ABO - Bloatburn - Main …" at bounding box center [211, 193] width 75 height 70
click at [222, 163] on div "MTRX_NA1_M4_STAT2" at bounding box center [206, 164] width 56 height 6
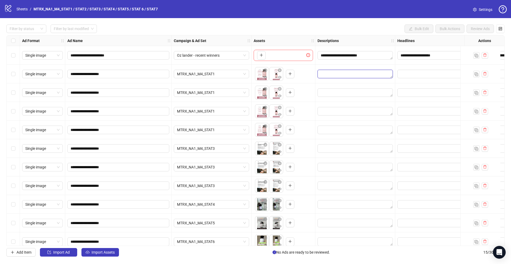
click at [375, 72] on textarea "Edit values" at bounding box center [355, 74] width 75 height 9
click at [378, 56] on textarea "**********" at bounding box center [355, 55] width 75 height 9
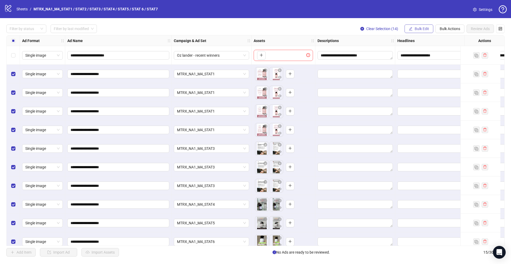
click at [430, 28] on button "Bulk Edit" at bounding box center [419, 29] width 29 height 9
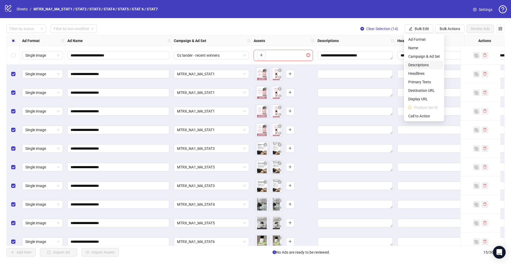
click at [423, 65] on span "Descriptions" at bounding box center [425, 65] width 32 height 6
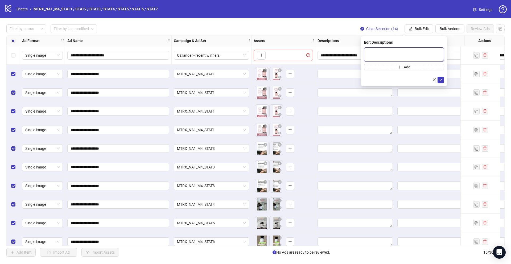
click at [384, 51] on textarea at bounding box center [404, 54] width 80 height 14
click at [344, 53] on textarea "**********" at bounding box center [355, 55] width 75 height 9
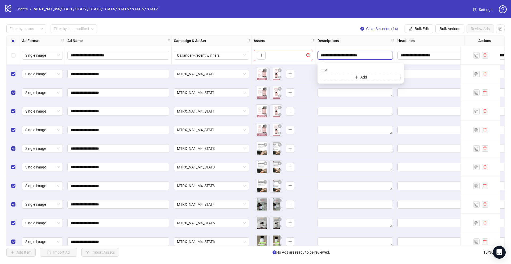
click at [344, 53] on textarea "**********" at bounding box center [355, 55] width 75 height 9
click at [346, 55] on textarea "**********" at bounding box center [355, 55] width 75 height 9
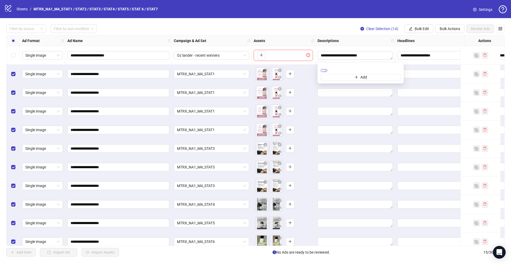
click at [327, 72] on textarea "**********" at bounding box center [324, 70] width 6 height 3
click at [427, 27] on span "Bulk Edit" at bounding box center [422, 29] width 14 height 4
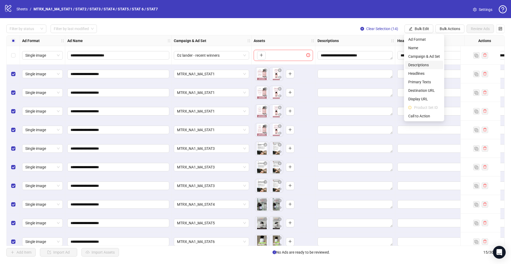
click at [424, 66] on span "Descriptions" at bounding box center [425, 65] width 32 height 6
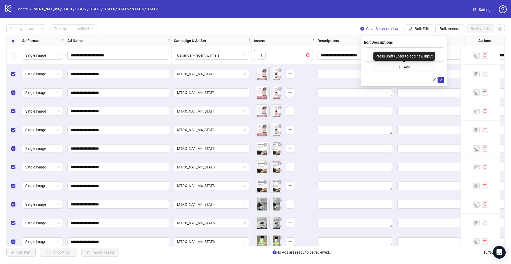
click at [384, 52] on div "Press Shift+Enter to add new input" at bounding box center [405, 56] width 62 height 9
click at [367, 50] on textarea at bounding box center [404, 54] width 80 height 14
paste textarea "**********"
type textarea "**********"
click at [442, 80] on icon "check" at bounding box center [441, 80] width 4 height 4
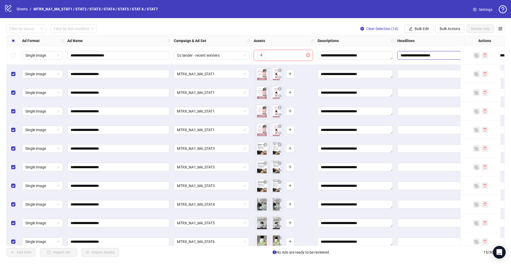
click at [420, 55] on input "**********" at bounding box center [435, 55] width 68 height 6
click at [426, 68] on input "**********" at bounding box center [441, 70] width 80 height 9
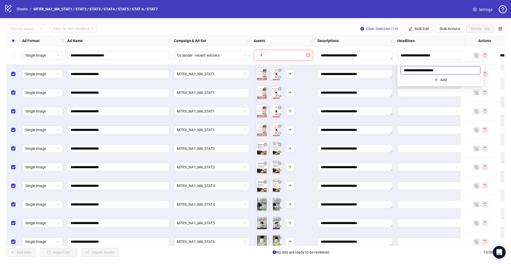
click at [426, 68] on input "**********" at bounding box center [441, 70] width 80 height 9
click at [418, 30] on span "Bulk Edit" at bounding box center [422, 29] width 14 height 4
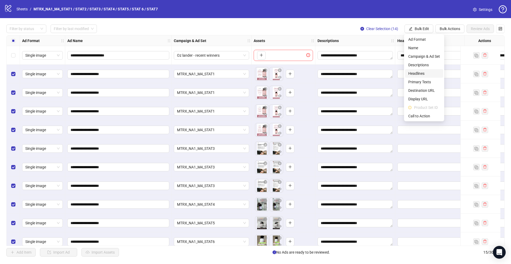
click at [421, 72] on span "Headlines" at bounding box center [425, 74] width 32 height 6
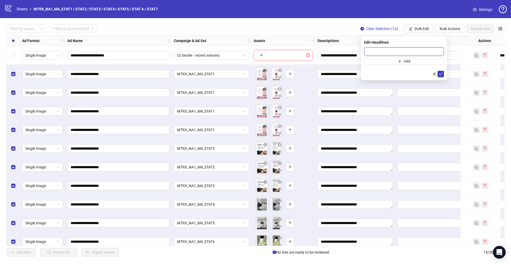
click at [405, 49] on input "text" at bounding box center [404, 51] width 80 height 9
paste input "**********"
type input "**********"
click at [440, 75] on icon "check" at bounding box center [441, 74] width 4 height 4
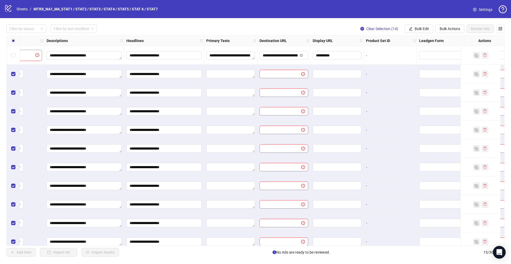
scroll to position [0, 273]
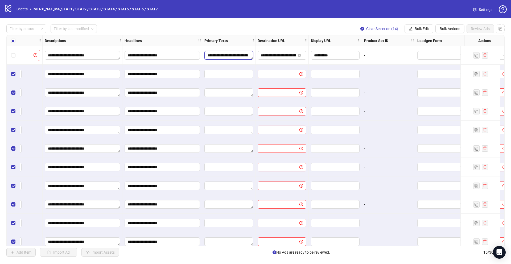
click at [237, 56] on textarea "Edit values" at bounding box center [229, 55] width 49 height 9
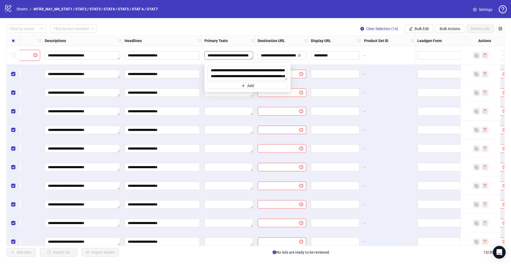
scroll to position [51, 0]
click at [230, 71] on textarea at bounding box center [247, 73] width 79 height 14
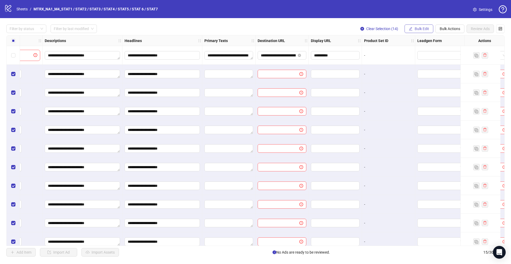
click at [418, 30] on span "Bulk Edit" at bounding box center [422, 29] width 14 height 4
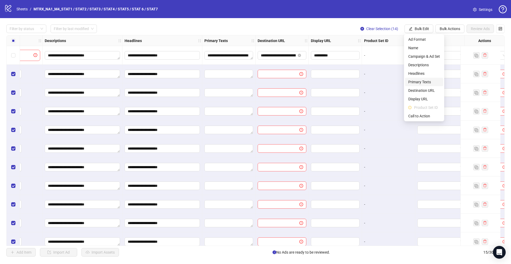
click at [413, 81] on span "Primary Texts" at bounding box center [425, 82] width 32 height 6
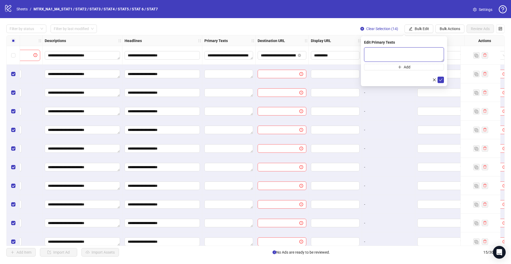
click at [392, 55] on textarea at bounding box center [404, 54] width 80 height 14
paste textarea "**********"
type textarea "**********"
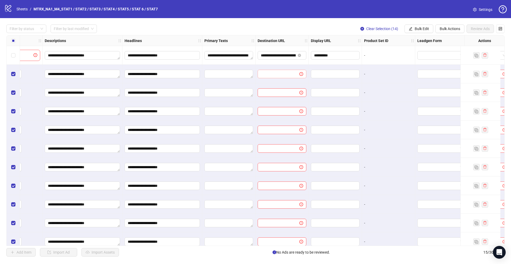
click at [278, 70] on span at bounding box center [282, 74] width 49 height 9
click at [279, 73] on input "text" at bounding box center [276, 74] width 31 height 6
paste input "**********"
type input "**********"
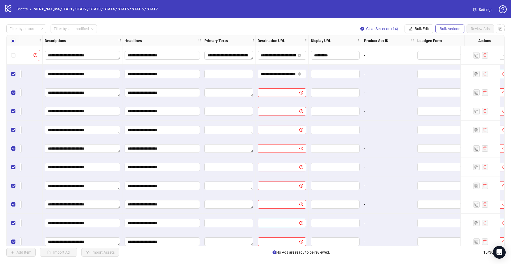
click at [449, 27] on span "Bulk Actions" at bounding box center [450, 29] width 21 height 4
click at [421, 29] on span "Bulk Edit" at bounding box center [422, 29] width 14 height 4
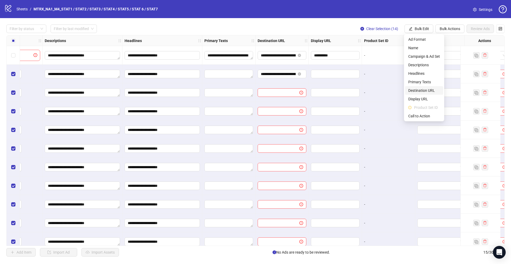
click at [429, 90] on span "Destination URL" at bounding box center [425, 91] width 32 height 6
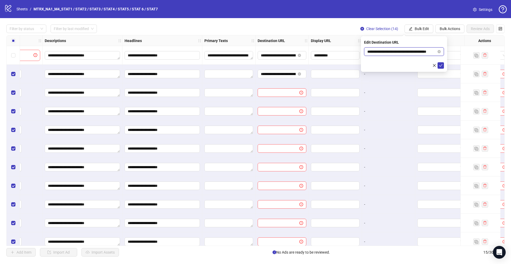
click at [387, 52] on input "**********" at bounding box center [402, 52] width 69 height 6
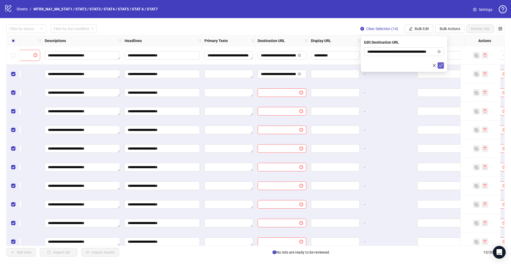
click at [441, 67] on span "submit" at bounding box center [441, 65] width 4 height 4
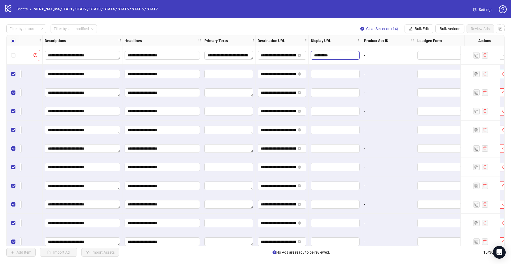
click at [336, 53] on input "**********" at bounding box center [334, 55] width 41 height 6
click at [340, 56] on input "**********" at bounding box center [334, 55] width 41 height 6
click at [414, 25] on button "Bulk Edit" at bounding box center [419, 29] width 29 height 9
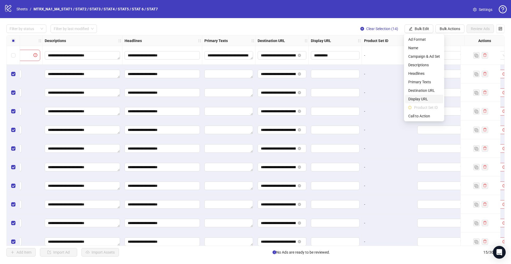
click at [429, 96] on span "Display URL" at bounding box center [425, 99] width 32 height 6
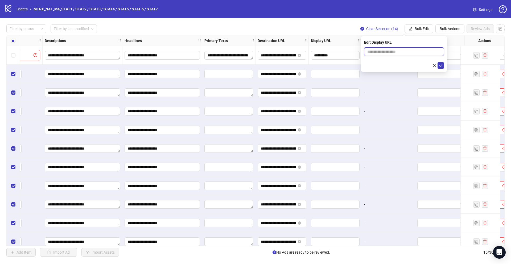
click at [414, 50] on input "text" at bounding box center [404, 51] width 80 height 9
type input "**********"
click at [439, 63] on button "submit" at bounding box center [441, 65] width 6 height 6
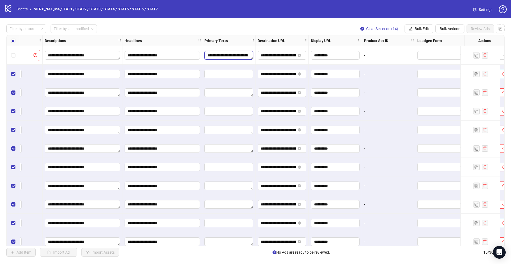
click at [229, 54] on textarea "Edit values" at bounding box center [229, 55] width 49 height 9
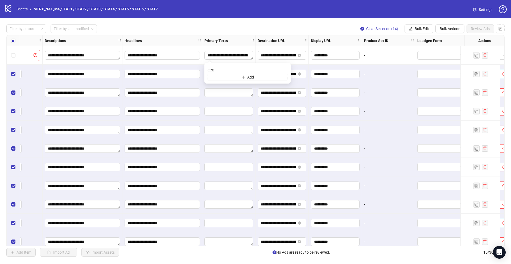
click at [226, 103] on div at bounding box center [228, 111] width 53 height 19
click at [229, 74] on textarea "Edit values" at bounding box center [229, 74] width 49 height 9
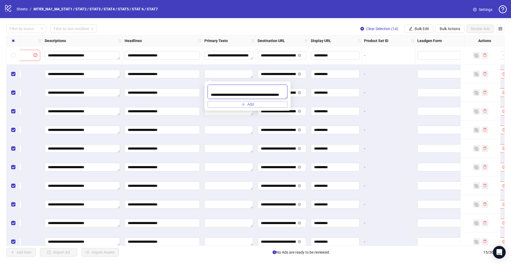
scroll to position [229, 0]
drag, startPoint x: 210, startPoint y: 90, endPoint x: 241, endPoint y: 104, distance: 33.4
click at [241, 104] on div "Add" at bounding box center [248, 96] width 80 height 23
paste textarea
type textarea "**********"
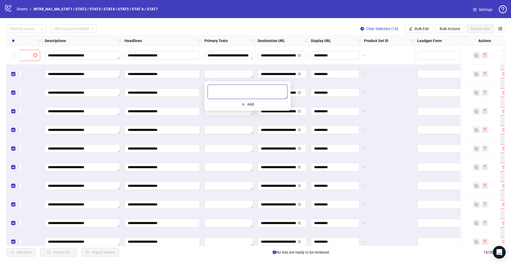
scroll to position [0, 0]
click at [241, 137] on div at bounding box center [228, 130] width 53 height 19
click at [234, 72] on textarea "Edit values" at bounding box center [229, 74] width 49 height 9
click at [419, 26] on button "Bulk Edit" at bounding box center [419, 29] width 29 height 9
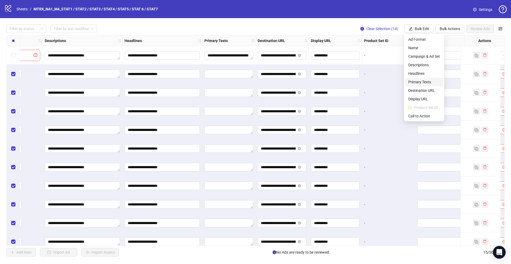
click at [430, 82] on span "Primary Texts" at bounding box center [425, 82] width 32 height 6
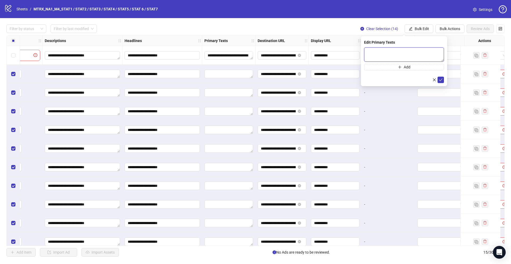
click at [387, 55] on textarea at bounding box center [404, 54] width 80 height 14
paste textarea "**********"
type textarea "**********"
click at [443, 82] on span "submit" at bounding box center [441, 80] width 4 height 4
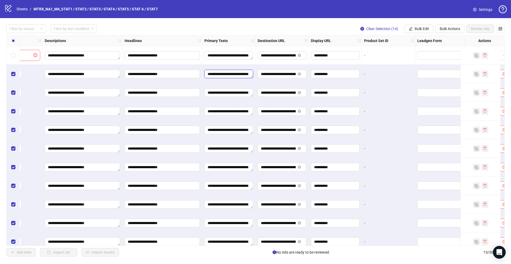
click at [229, 75] on textarea "Edit values" at bounding box center [229, 74] width 49 height 9
drag, startPoint x: 251, startPoint y: 77, endPoint x: 261, endPoint y: 137, distance: 60.6
click at [261, 35] on div "**********" at bounding box center [149, 35] width 831 height 0
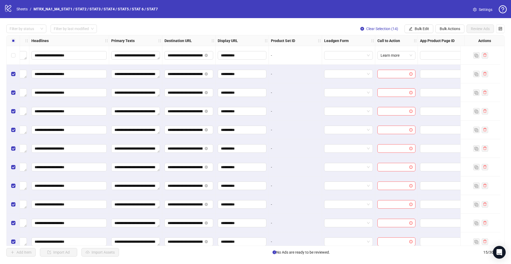
scroll to position [0, 372]
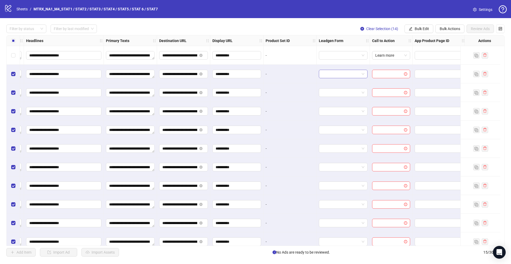
click at [346, 73] on input "search" at bounding box center [341, 74] width 38 height 8
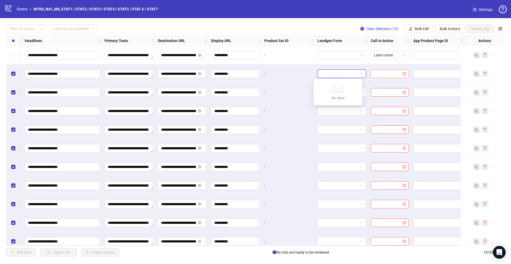
click at [371, 70] on div at bounding box center [390, 74] width 38 height 9
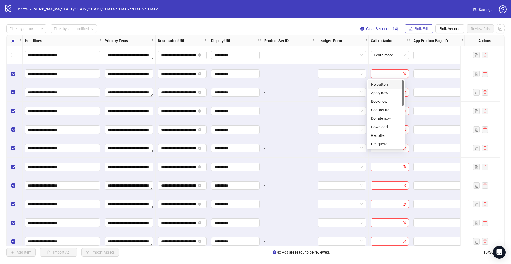
click at [426, 29] on span "Bulk Edit" at bounding box center [422, 29] width 14 height 4
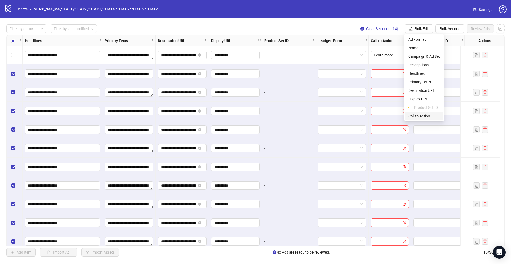
click at [428, 118] on span "Call to Action" at bounding box center [425, 116] width 32 height 6
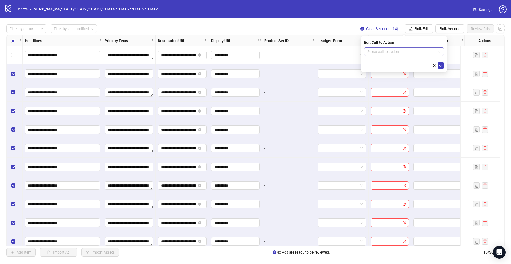
drag, startPoint x: 409, startPoint y: 46, endPoint x: 409, endPoint y: 49, distance: 3.5
click at [409, 46] on div "Edit Call to Action Select call to action" at bounding box center [404, 54] width 86 height 36
click at [409, 50] on input "search" at bounding box center [402, 52] width 69 height 8
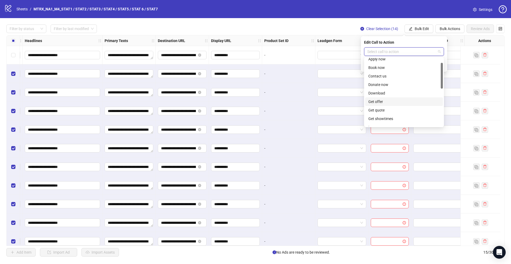
scroll to position [55, 0]
click at [390, 82] on div "Learn more" at bounding box center [404, 85] width 71 height 6
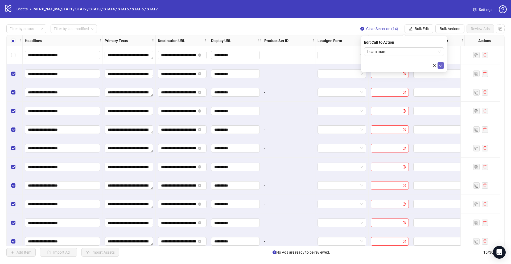
click at [438, 66] on button "submit" at bounding box center [441, 65] width 6 height 6
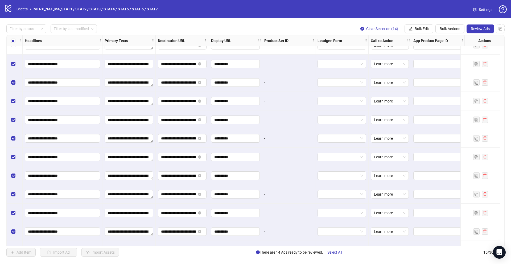
scroll to position [0, 377]
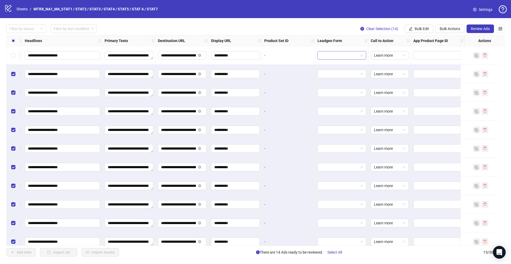
click at [354, 55] on input "search" at bounding box center [340, 55] width 38 height 8
click at [292, 58] on div "-" at bounding box center [289, 55] width 49 height 6
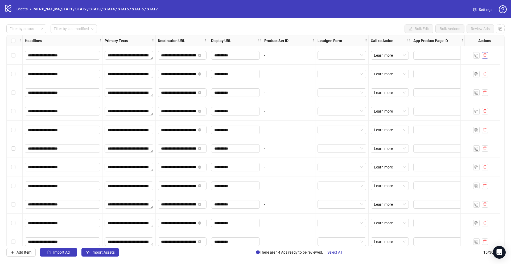
click at [485, 55] on icon "delete" at bounding box center [485, 55] width 4 height 4
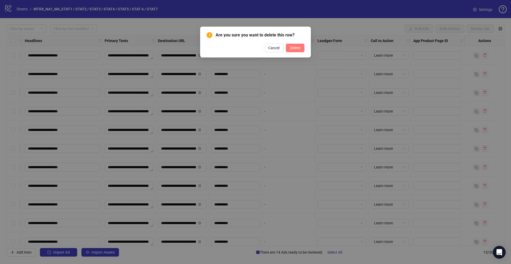
click at [297, 48] on span "Delete" at bounding box center [295, 48] width 10 height 4
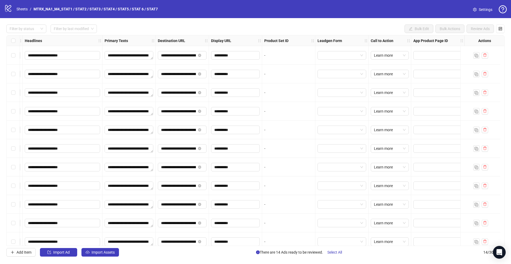
click at [480, 7] on span "Settings" at bounding box center [486, 10] width 14 height 6
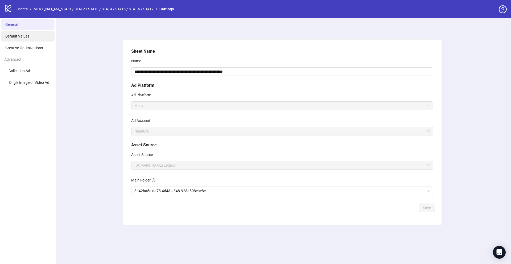
click at [25, 37] on span "Default Values" at bounding box center [17, 36] width 24 height 4
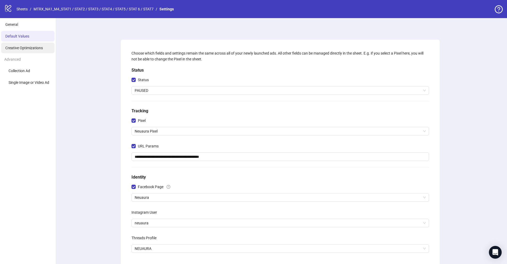
click at [32, 50] on li "Creative Optimizations" at bounding box center [28, 48] width 54 height 11
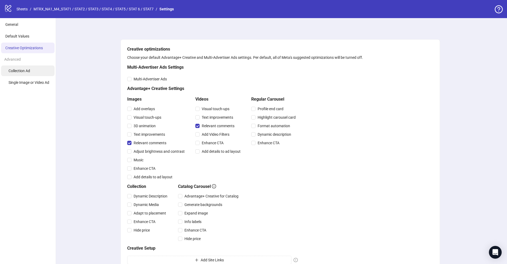
click at [22, 71] on span "Collection Ad" at bounding box center [20, 71] width 22 height 4
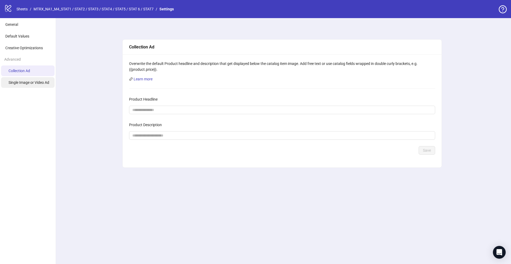
click at [33, 87] on li "Single Image or Video Ad" at bounding box center [28, 82] width 54 height 11
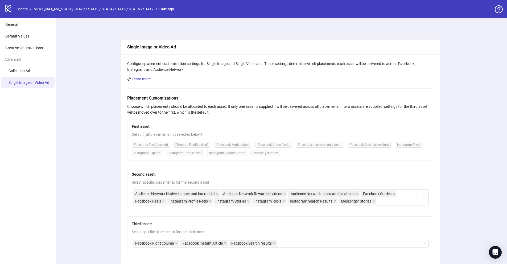
scroll to position [7, 0]
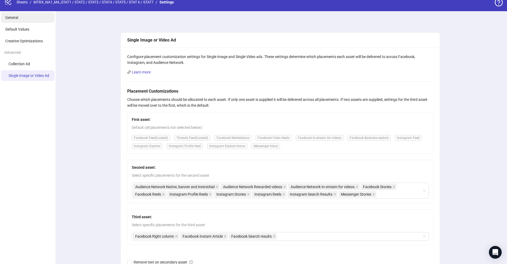
click at [29, 21] on li "General" at bounding box center [28, 17] width 54 height 11
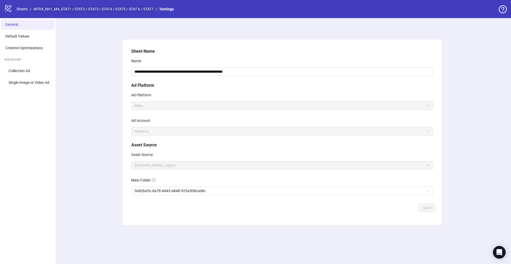
click at [130, 9] on link "MTRX_NA1_M4_STAT1 / STAT2 / STAT3 / STAT4 / STAT5 / STAT 6 / STAT7" at bounding box center [93, 9] width 122 height 6
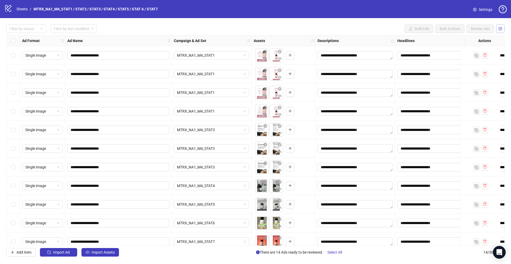
click at [500, 26] on button "button" at bounding box center [501, 29] width 9 height 9
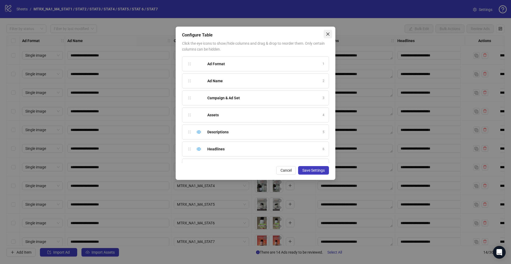
click at [330, 34] on icon "close" at bounding box center [328, 34] width 4 height 4
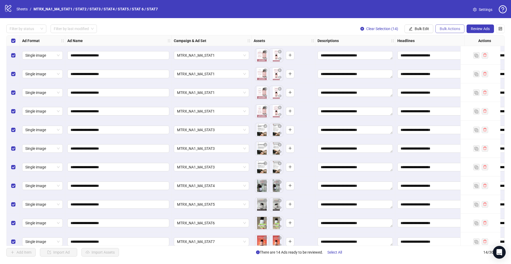
click at [449, 30] on span "Bulk Actions" at bounding box center [450, 29] width 21 height 4
click at [463, 21] on div "**********" at bounding box center [255, 140] width 511 height 245
click at [429, 29] on span "Bulk Edit" at bounding box center [422, 29] width 14 height 4
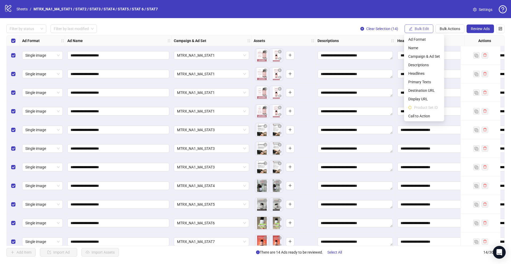
click at [429, 29] on span "Bulk Edit" at bounding box center [422, 29] width 14 height 4
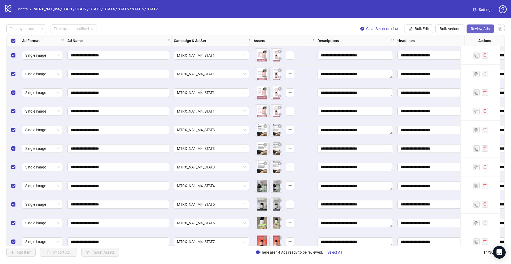
click at [473, 31] on button "Review Ads" at bounding box center [480, 29] width 27 height 9
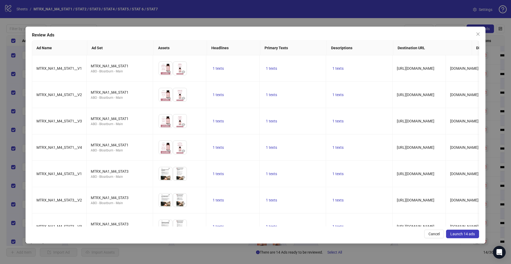
click at [468, 236] on button "Launch 14 ads" at bounding box center [462, 234] width 33 height 9
